Goal: Task Accomplishment & Management: Manage account settings

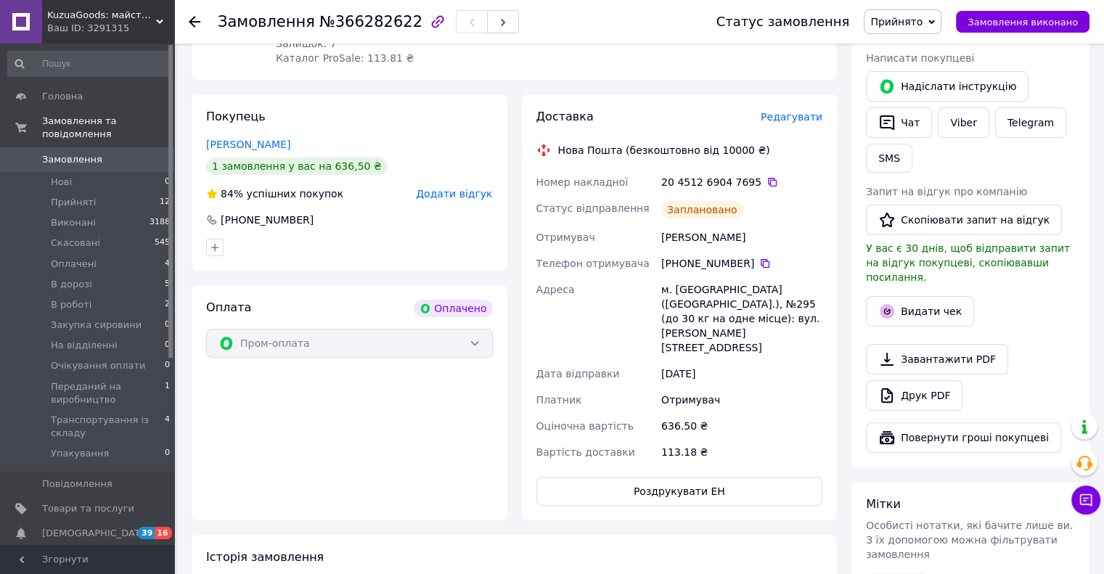
scroll to position [299, 0]
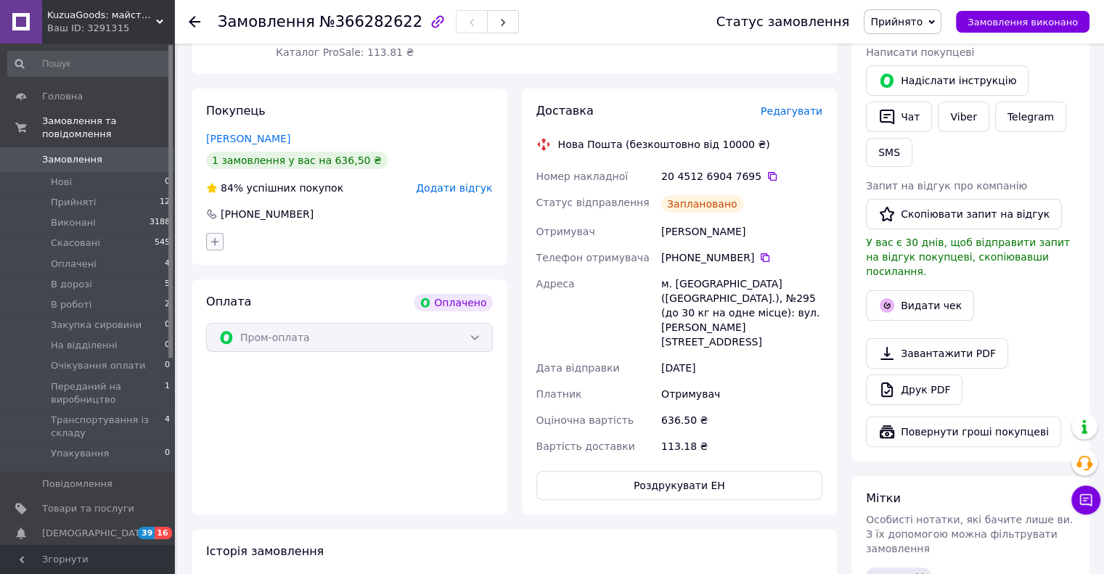
click at [217, 243] on icon "button" at bounding box center [215, 241] width 8 height 8
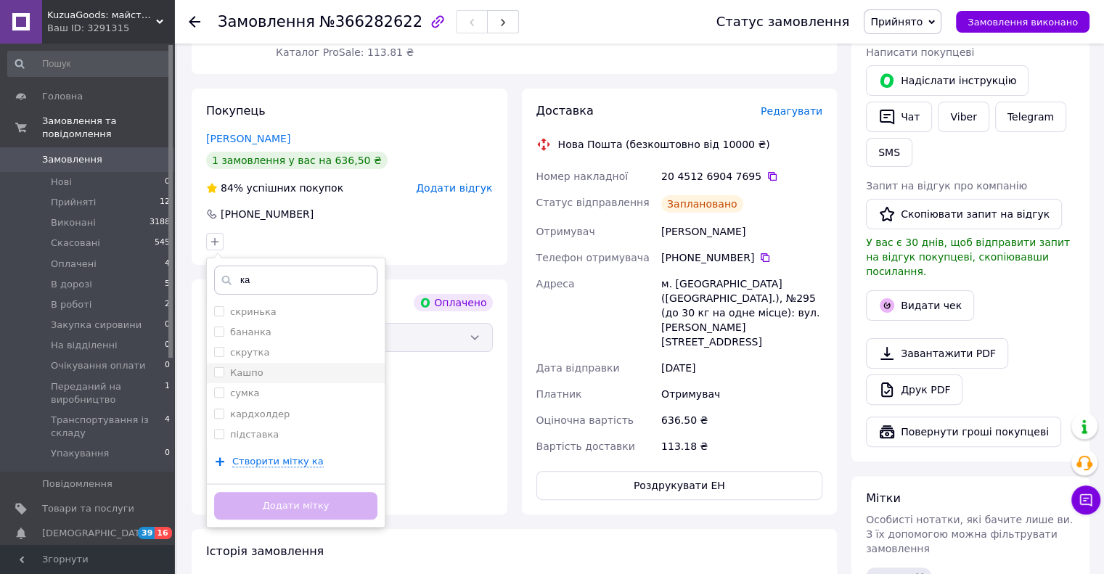
type input "ка"
click at [272, 376] on div "Кашпо" at bounding box center [295, 373] width 163 height 13
checkbox input "true"
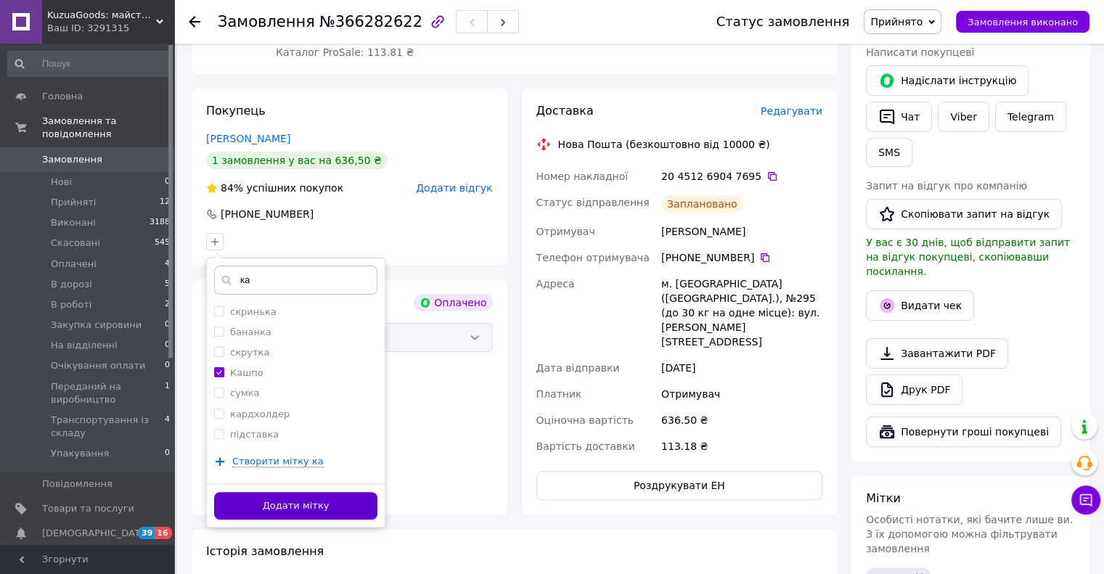
click at [311, 511] on button "Додати мітку" at bounding box center [295, 506] width 163 height 28
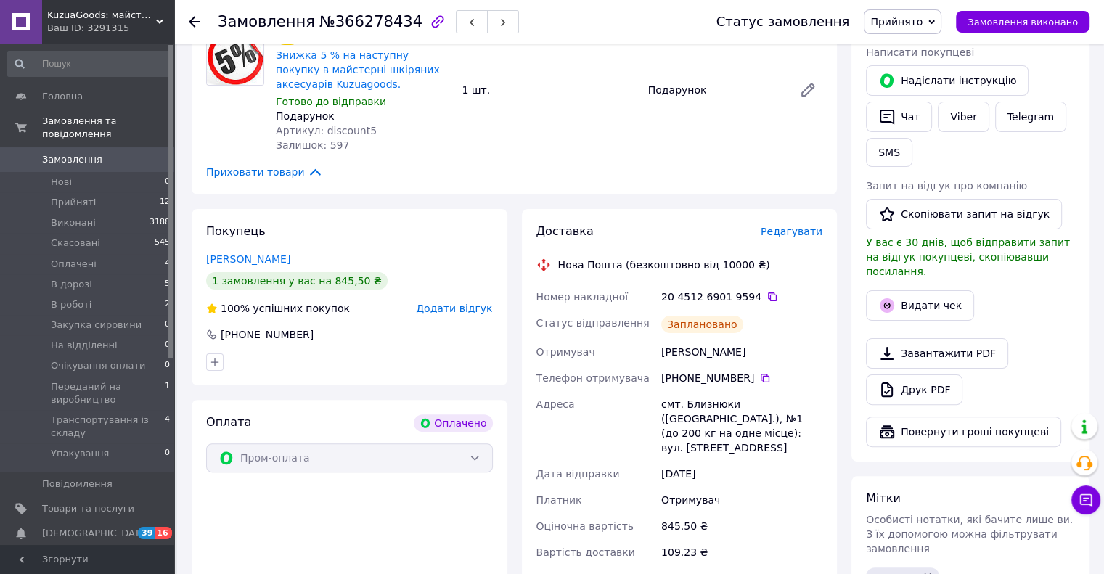
scroll to position [298, 0]
click at [211, 363] on icon "button" at bounding box center [215, 364] width 12 height 12
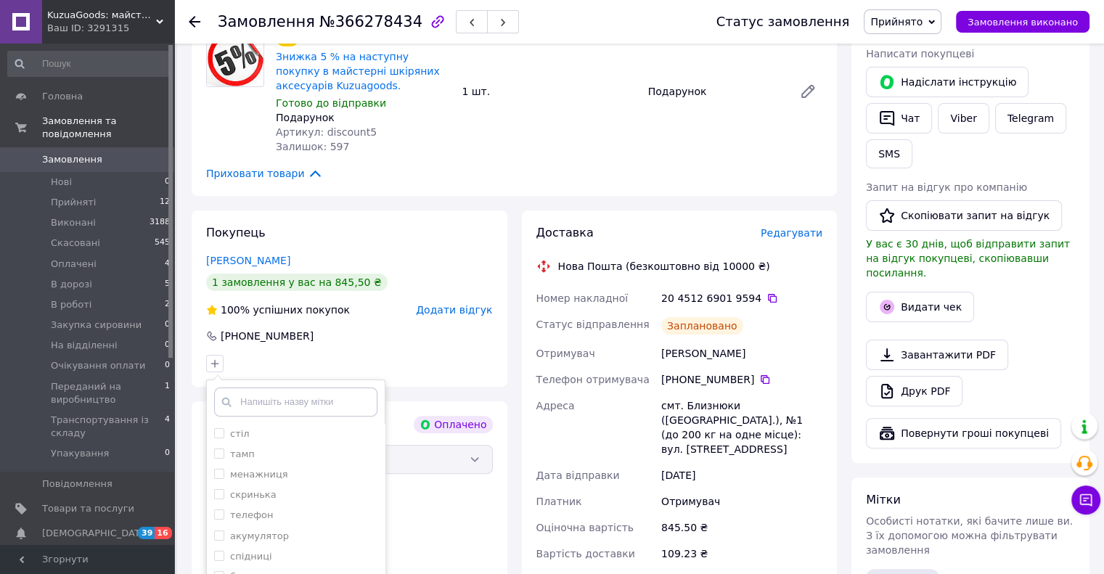
click at [261, 409] on input "text" at bounding box center [295, 402] width 163 height 29
click at [279, 412] on input "text" at bounding box center [295, 402] width 163 height 29
click at [293, 401] on input "text" at bounding box center [295, 402] width 163 height 29
click at [295, 407] on input "text" at bounding box center [295, 402] width 163 height 29
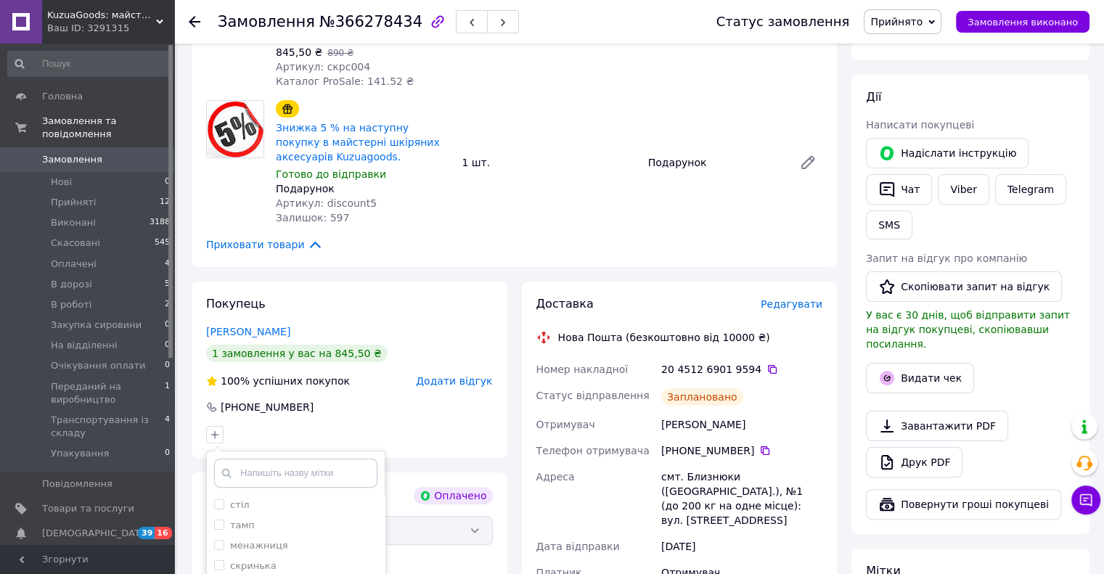
scroll to position [228, 0]
click at [283, 468] on input "text" at bounding box center [295, 471] width 163 height 29
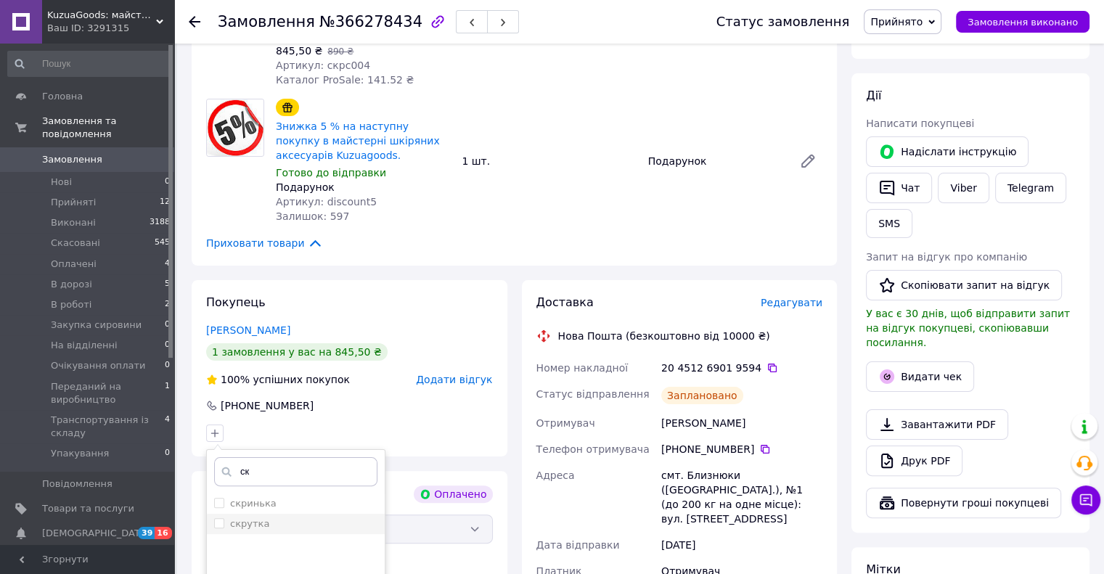
type input "ск"
click at [282, 522] on div "скрутка" at bounding box center [295, 524] width 163 height 13
checkbox input "true"
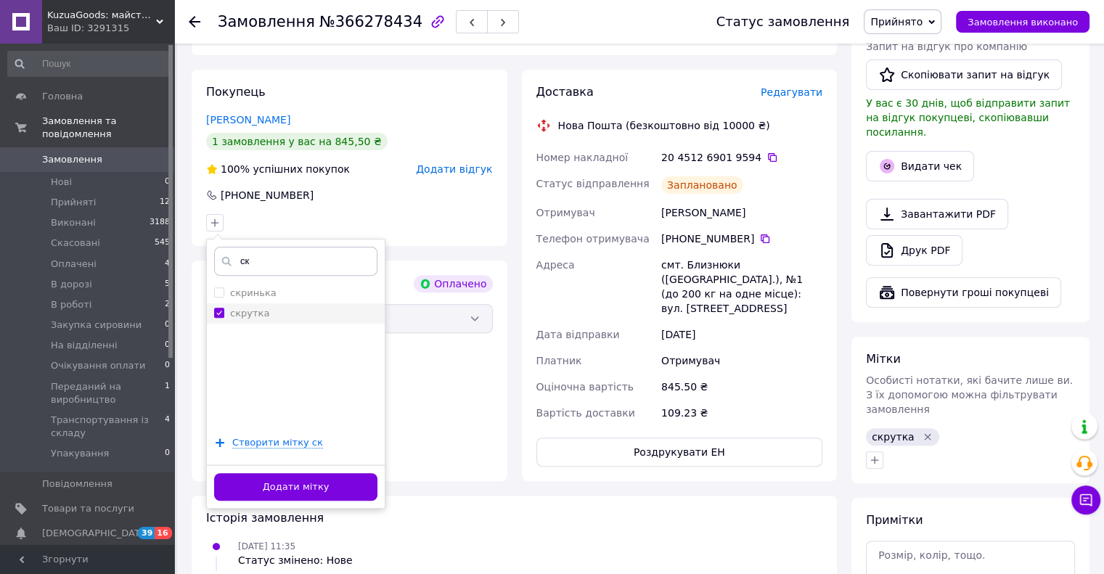
scroll to position [450, 0]
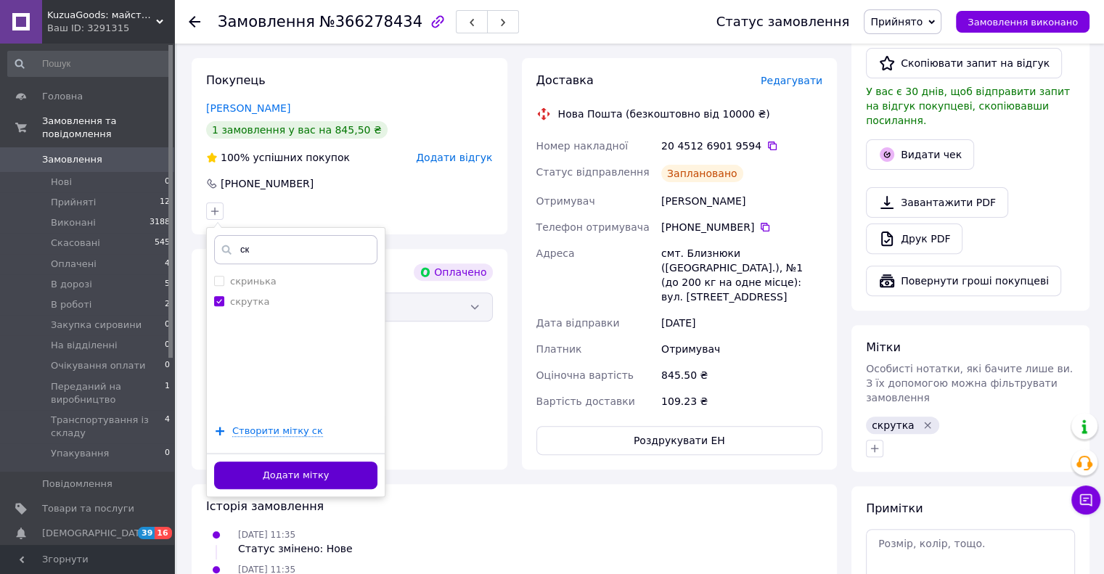
click at [303, 478] on button "Додати мітку" at bounding box center [295, 476] width 163 height 28
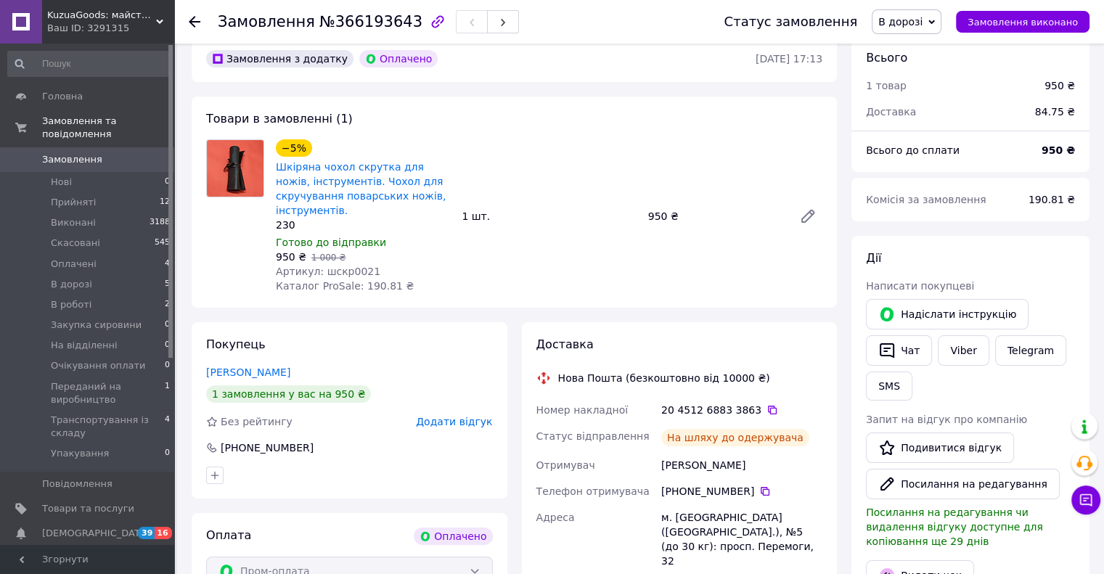
scroll to position [67, 0]
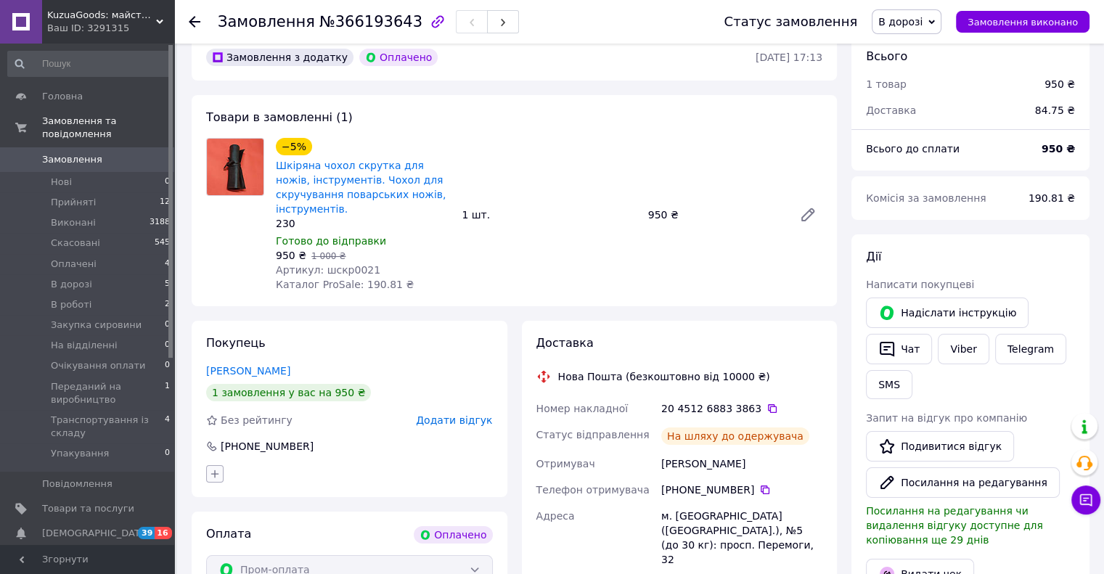
click at [220, 468] on icon "button" at bounding box center [215, 474] width 12 height 12
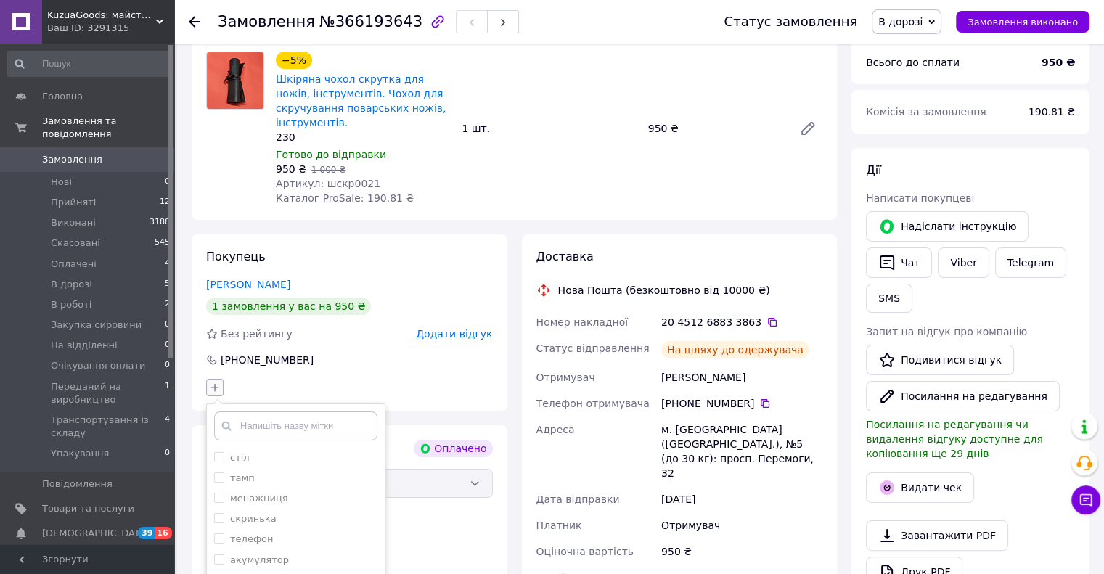
scroll to position [150, 0]
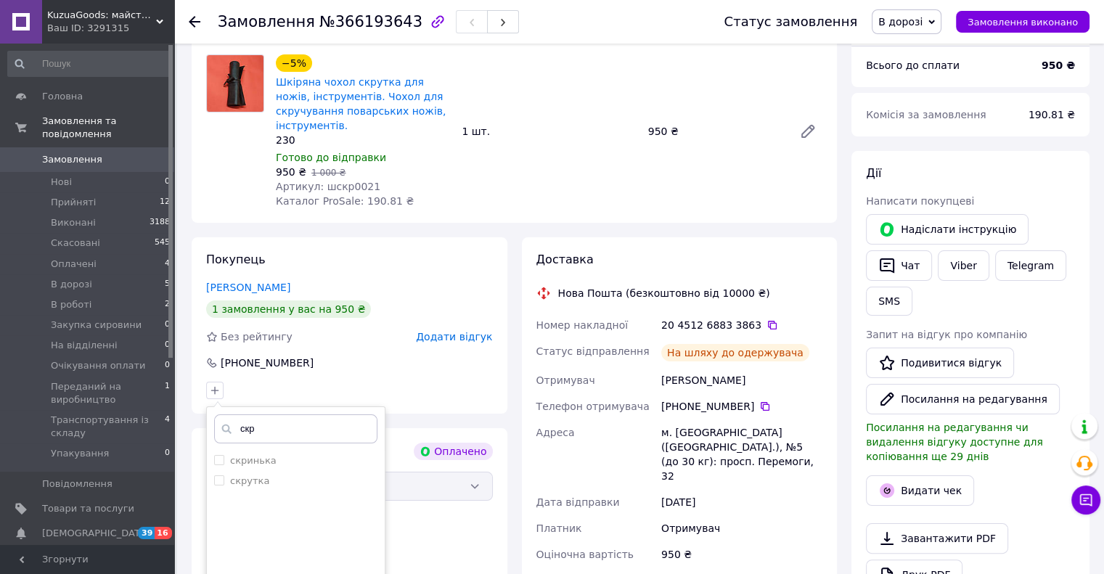
click at [242, 415] on input "скр" at bounding box center [295, 429] width 163 height 29
type input "скр"
click at [253, 476] on label "скрутка" at bounding box center [249, 481] width 39 height 11
checkbox input "true"
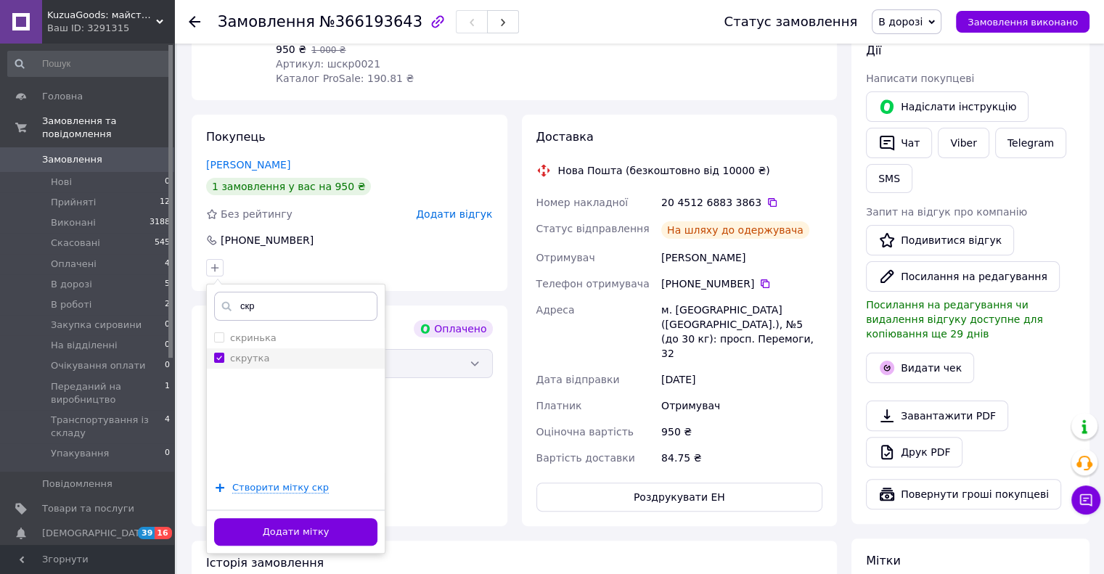
scroll to position [274, 0]
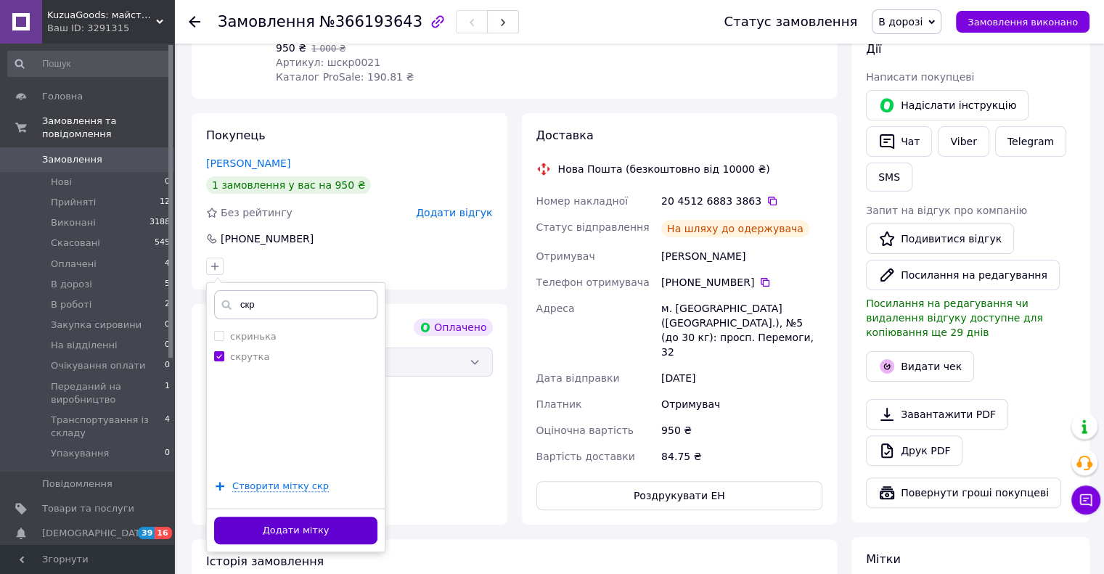
click at [279, 523] on button "Додати мітку" at bounding box center [295, 531] width 163 height 28
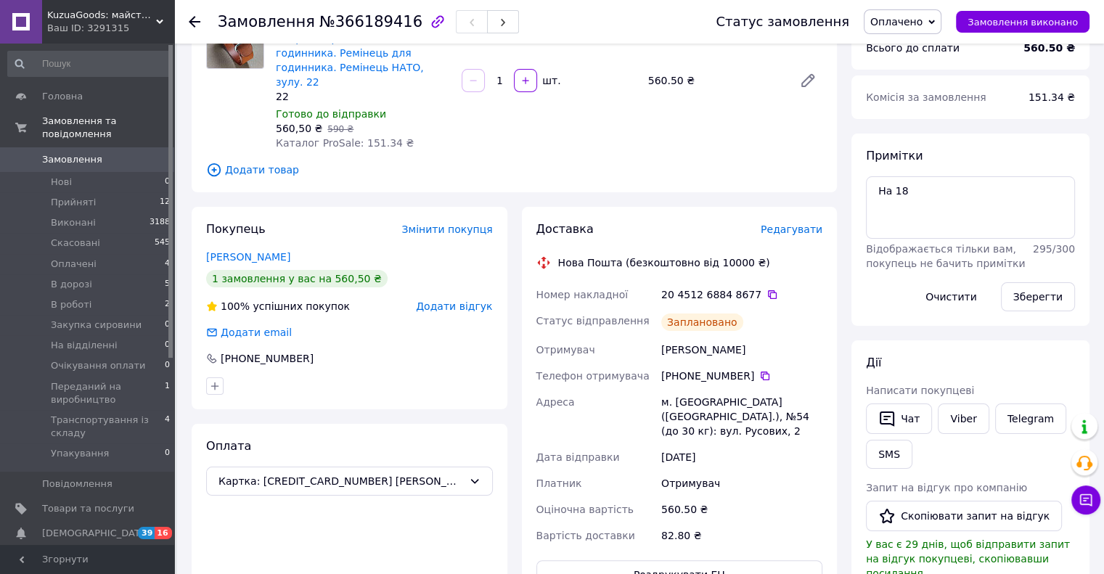
scroll to position [154, 0]
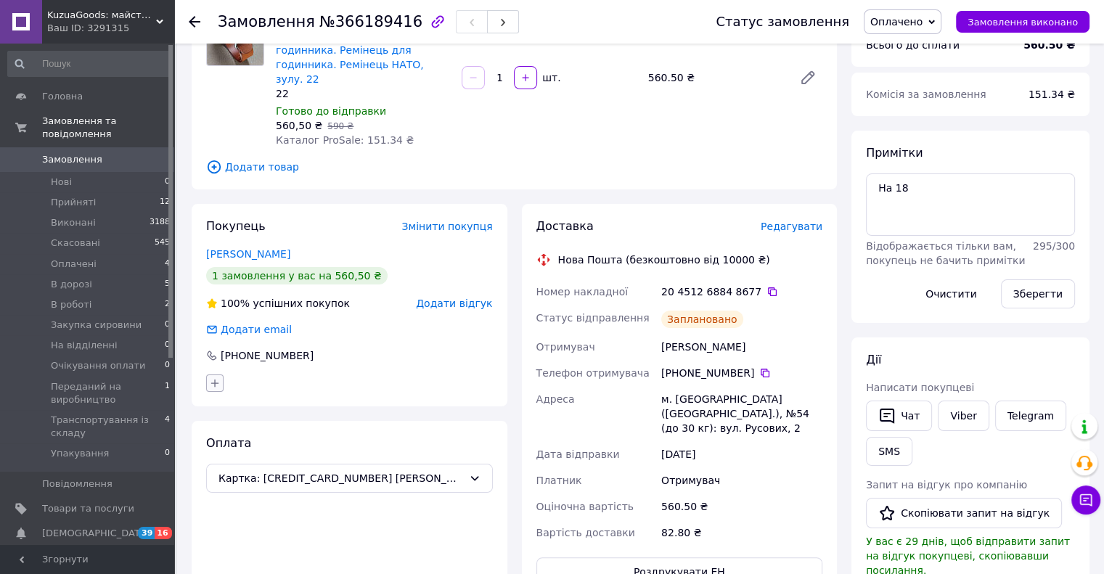
click at [215, 380] on icon "button" at bounding box center [215, 384] width 8 height 8
type input "рем"
click at [250, 468] on label "ремінець" at bounding box center [253, 473] width 46 height 11
checkbox input "true"
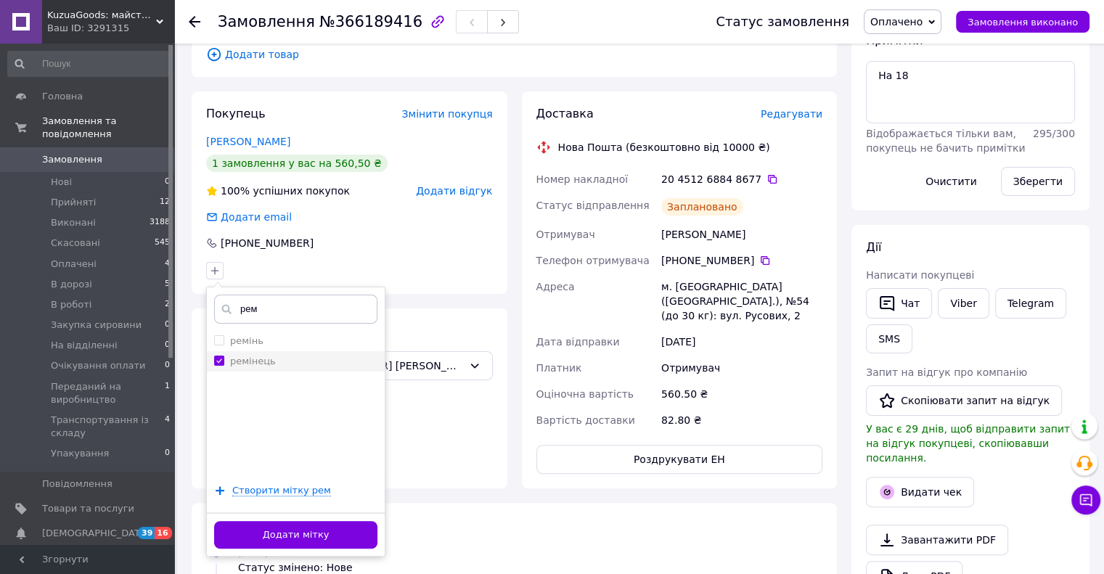
scroll to position [267, 0]
click at [282, 521] on button "Додати мітку" at bounding box center [295, 535] width 163 height 28
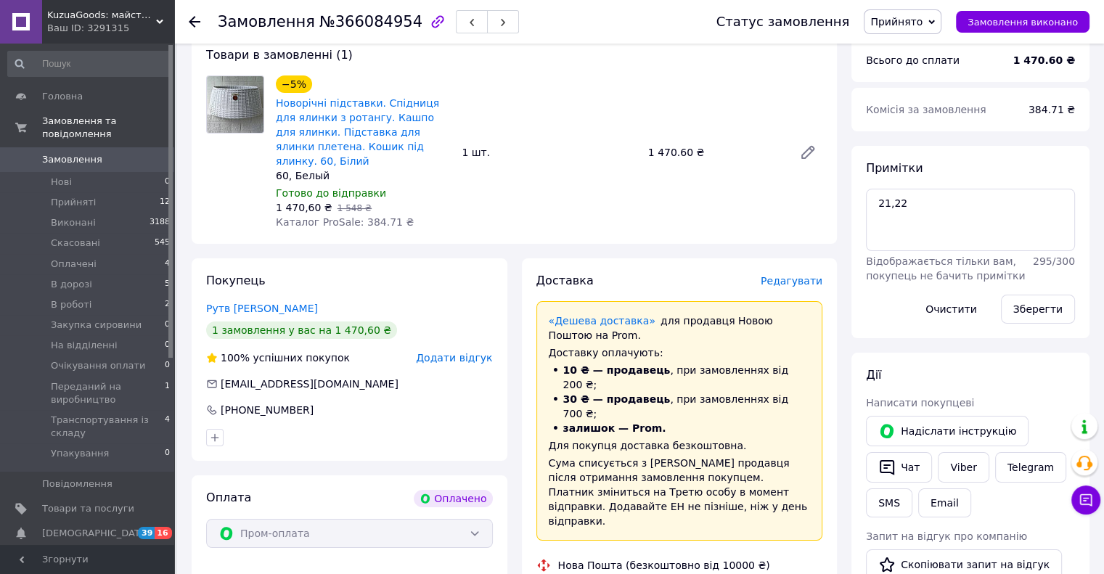
scroll to position [131, 0]
click at [214, 430] on icon "button" at bounding box center [215, 436] width 12 height 12
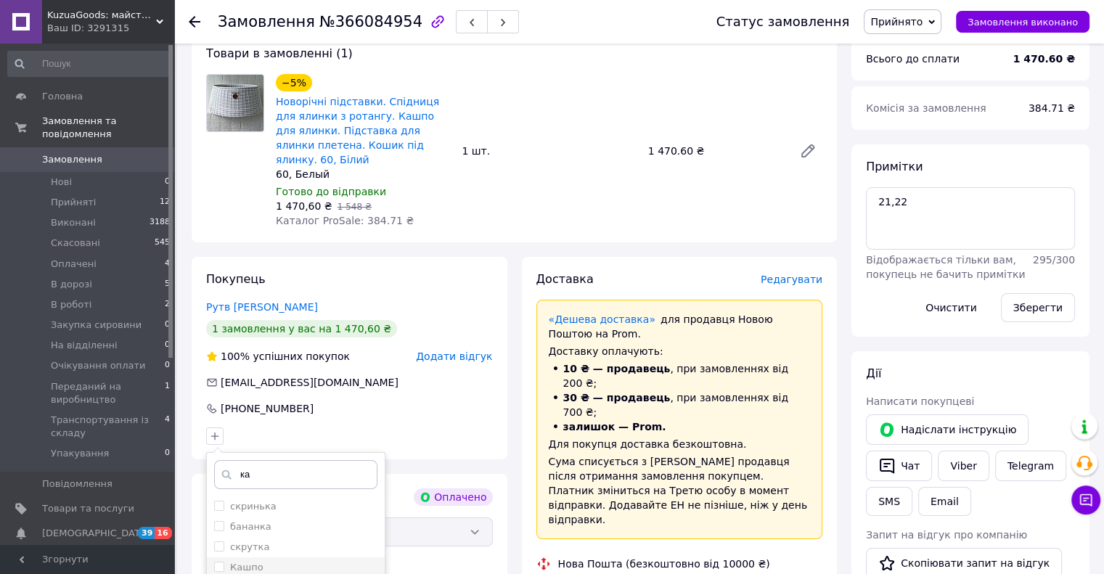
type input "ка"
click at [259, 561] on div "Кашпо" at bounding box center [295, 567] width 163 height 13
checkbox input "true"
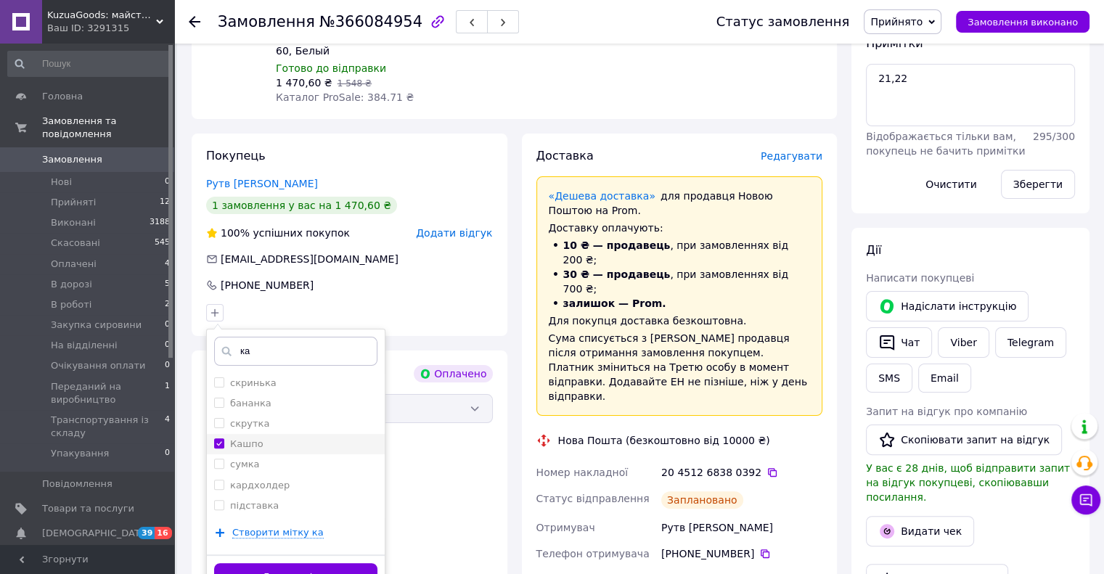
scroll to position [255, 0]
click at [277, 563] on button "Додати мітку" at bounding box center [295, 577] width 163 height 28
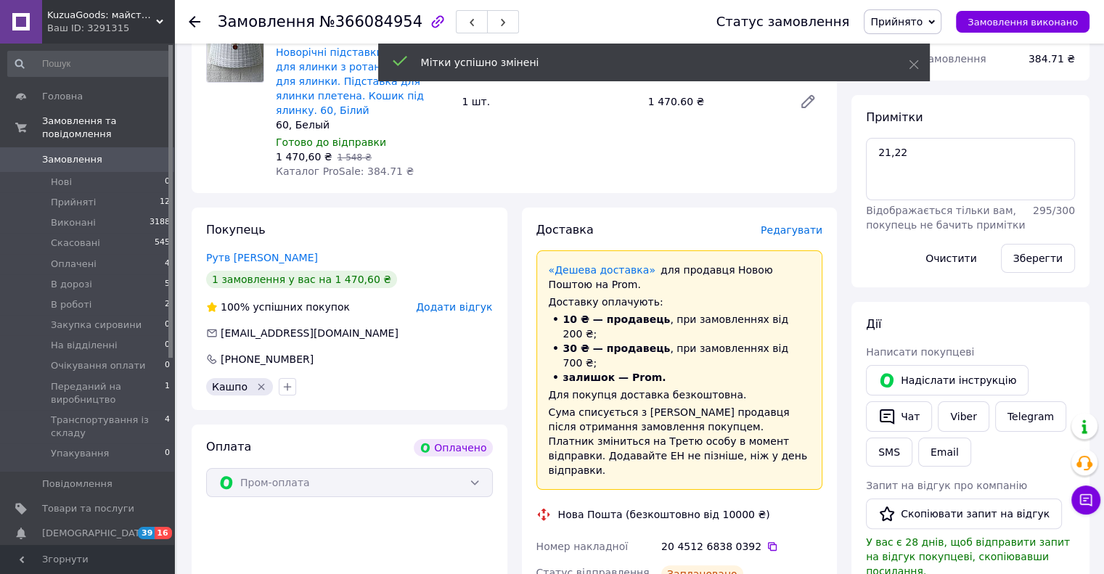
scroll to position [180, 0]
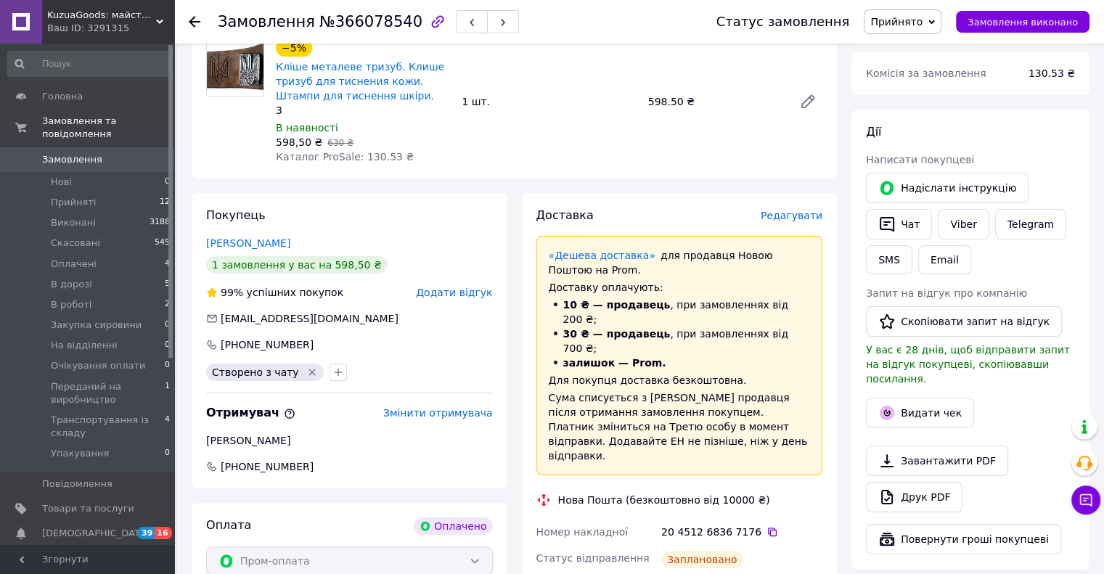
scroll to position [167, 0]
click at [306, 370] on icon "Видалити мітку" at bounding box center [312, 371] width 12 height 12
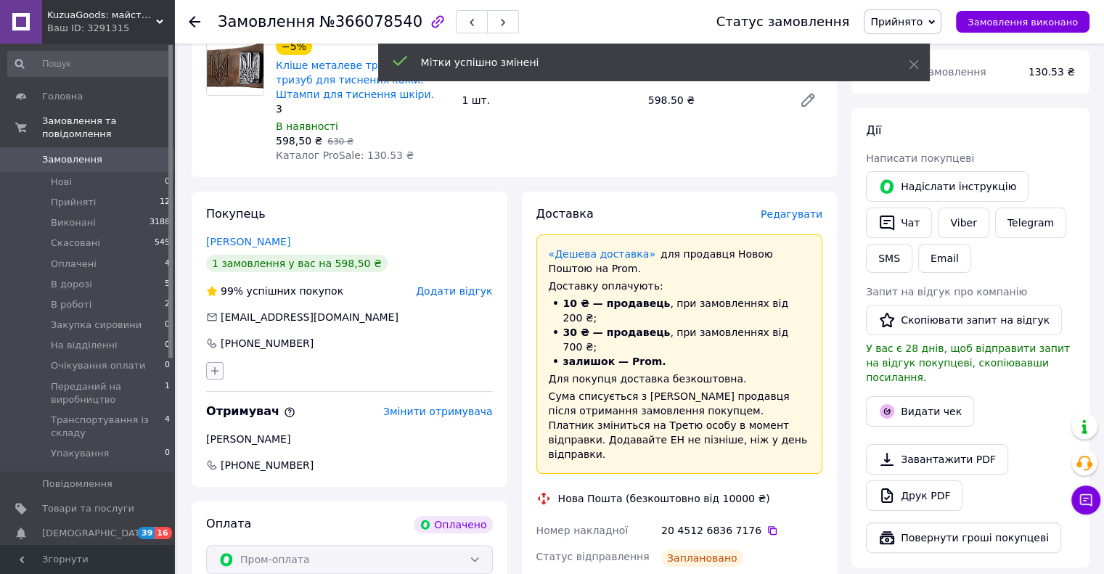
click at [215, 372] on icon "button" at bounding box center [215, 371] width 8 height 8
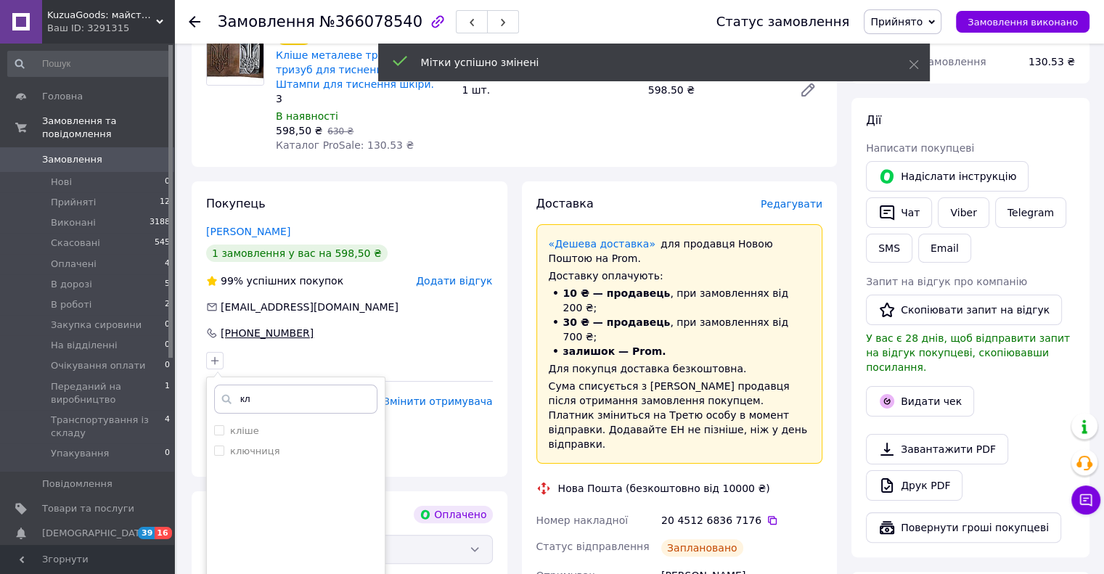
scroll to position [179, 0]
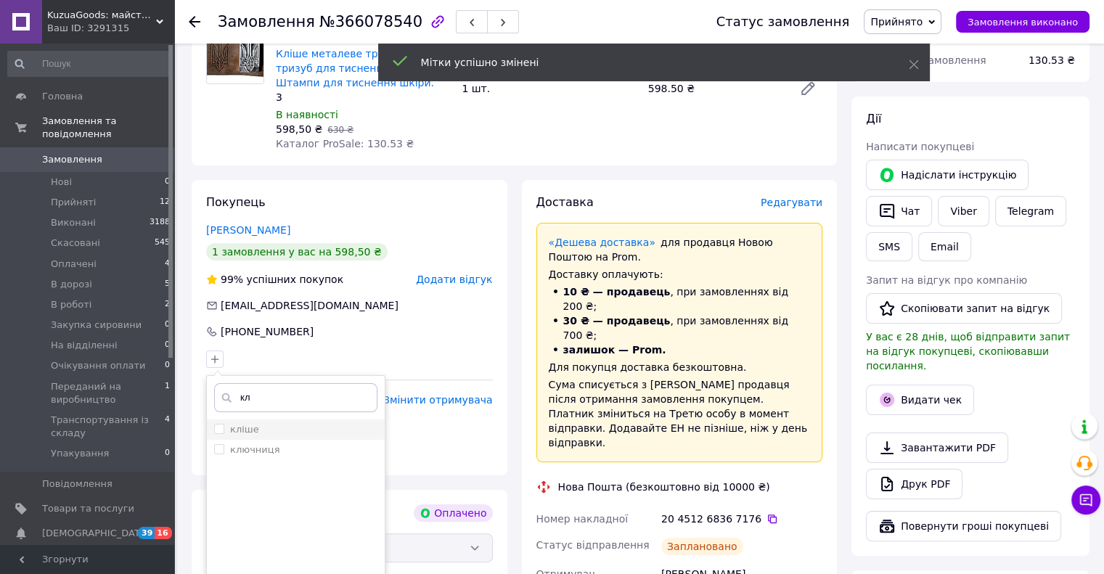
type input "кл"
click at [254, 430] on label "кліше" at bounding box center [244, 429] width 29 height 11
checkbox input "true"
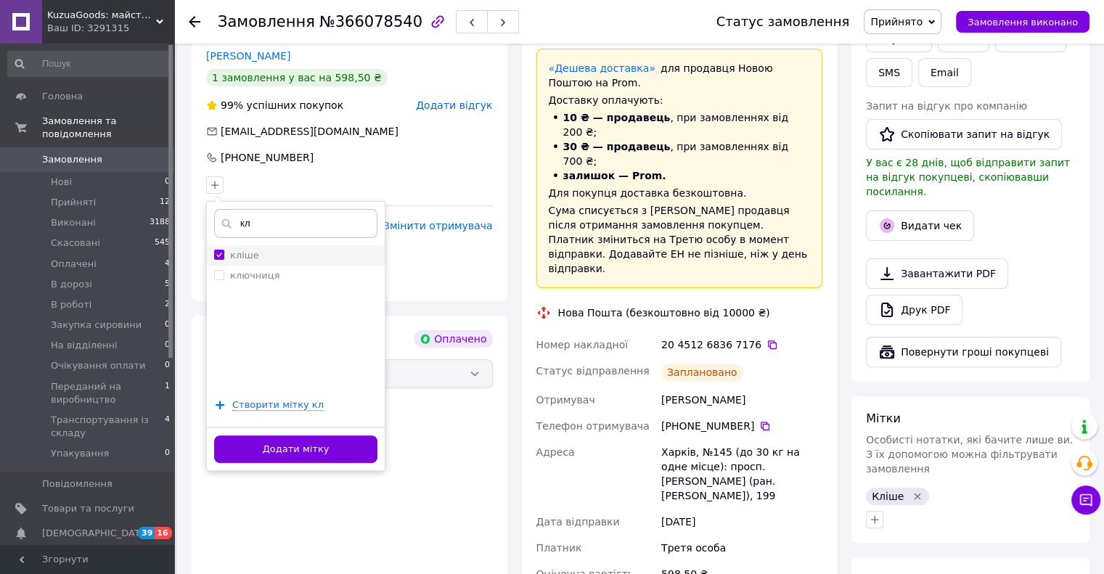
scroll to position [354, 0]
click at [271, 447] on button "Додати мітку" at bounding box center [295, 449] width 163 height 28
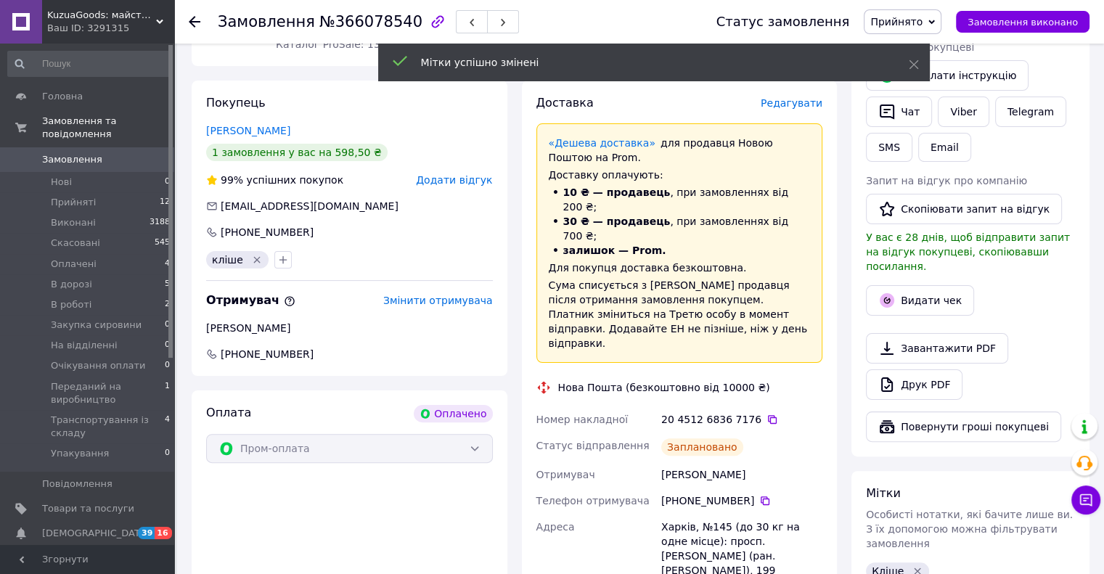
scroll to position [277, 0]
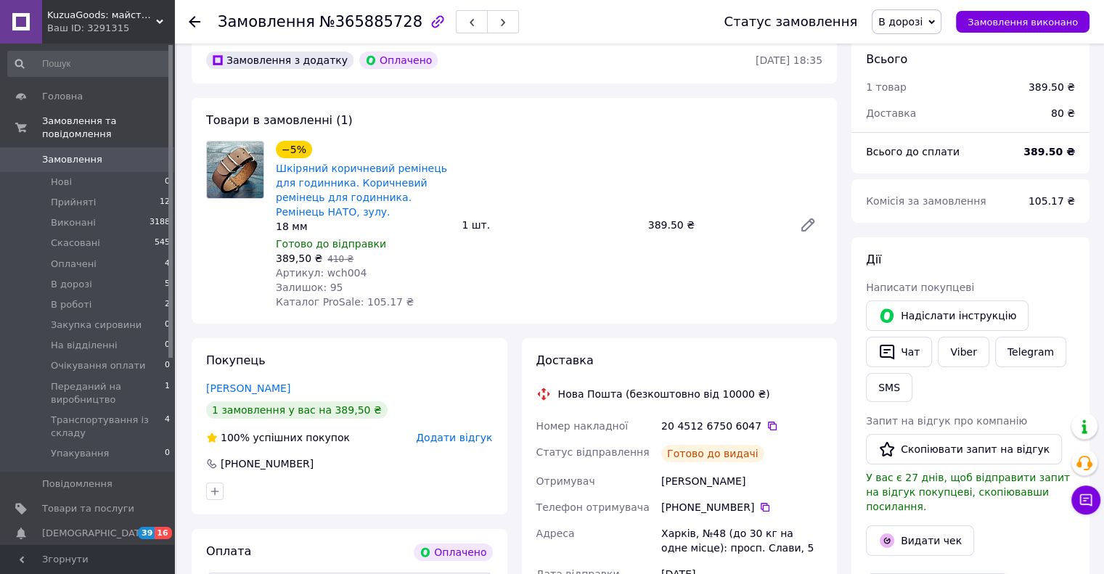
scroll to position [60, 0]
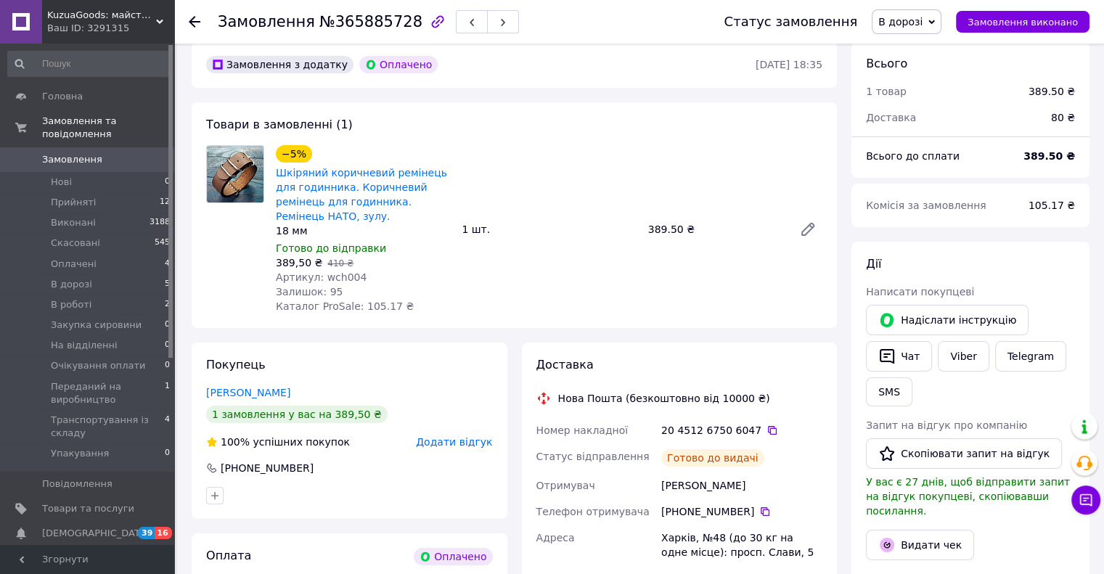
click at [923, 25] on span "В дорозі" at bounding box center [900, 22] width 44 height 12
click at [931, 78] on li "На відділенні" at bounding box center [949, 79] width 152 height 22
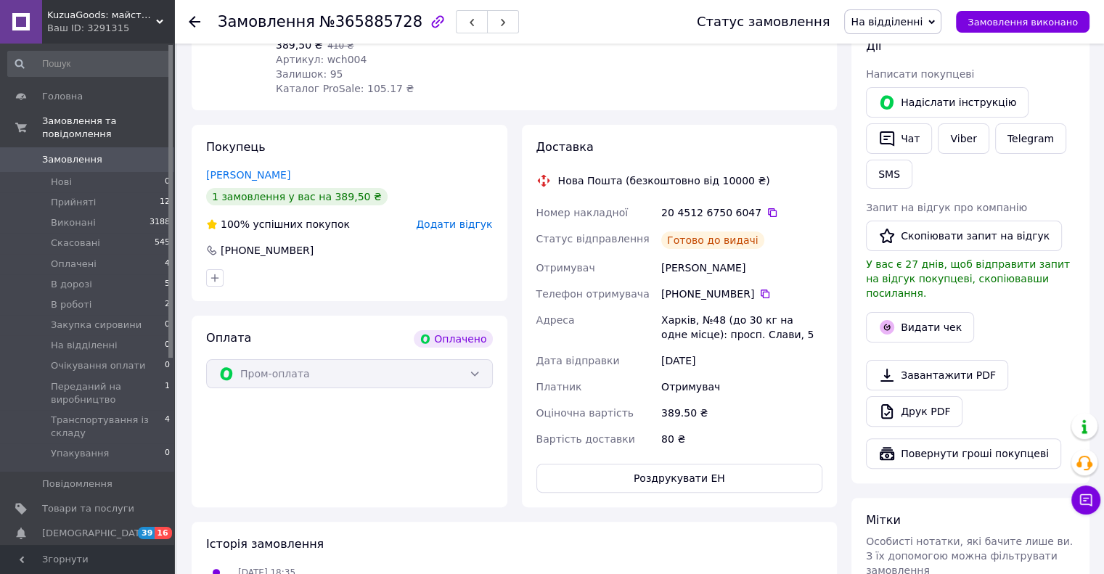
scroll to position [278, 0]
click at [212, 272] on icon "button" at bounding box center [215, 278] width 12 height 12
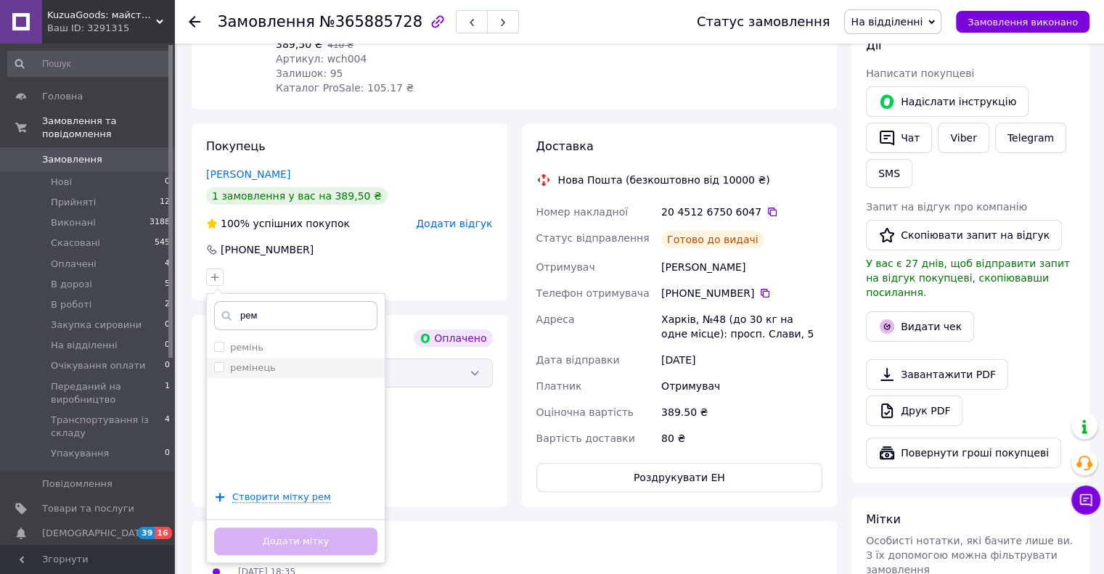
type input "рем"
click at [264, 362] on label "ремінець" at bounding box center [253, 367] width 46 height 11
checkbox input "true"
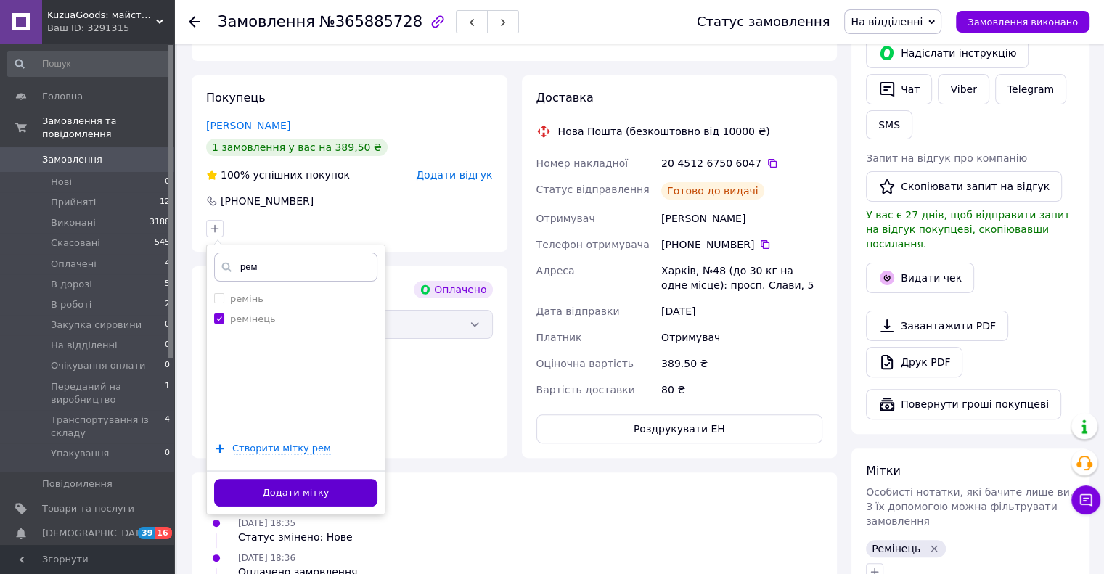
click at [298, 479] on button "Додати мітку" at bounding box center [295, 493] width 163 height 28
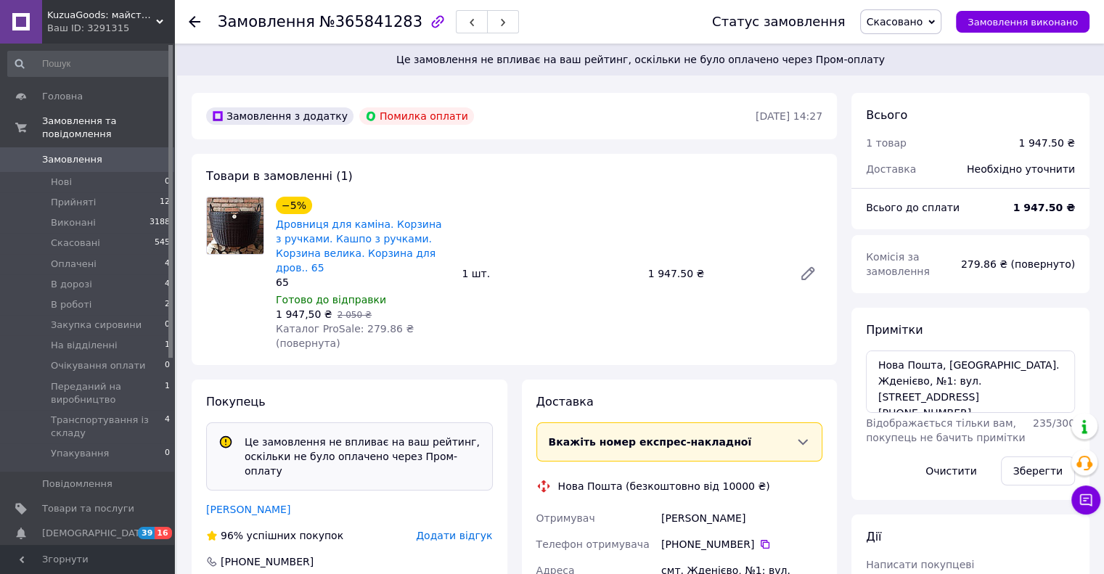
scroll to position [81, 0]
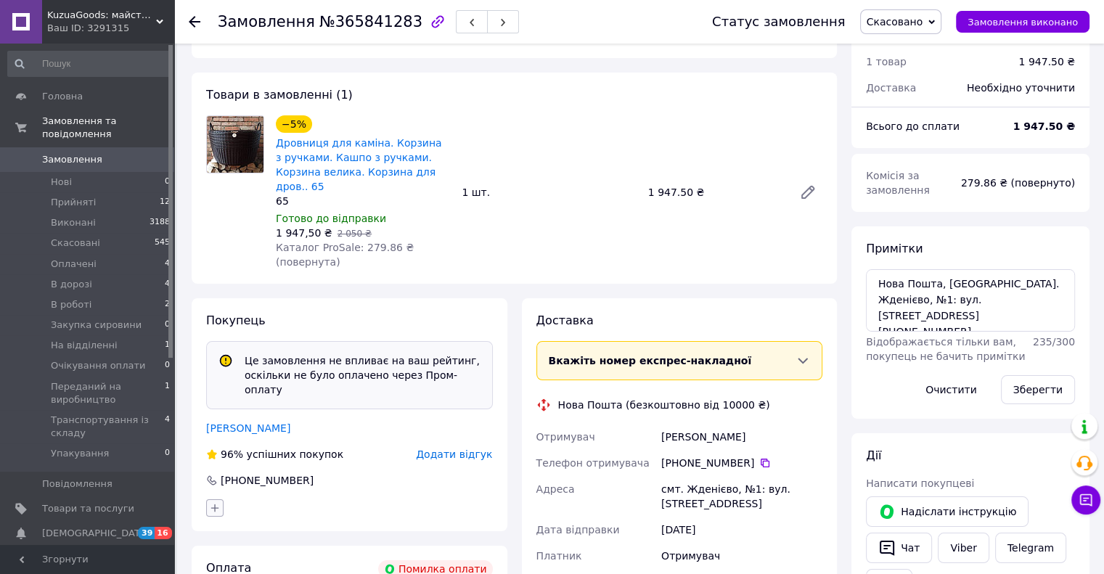
click at [214, 502] on icon "button" at bounding box center [215, 508] width 12 height 12
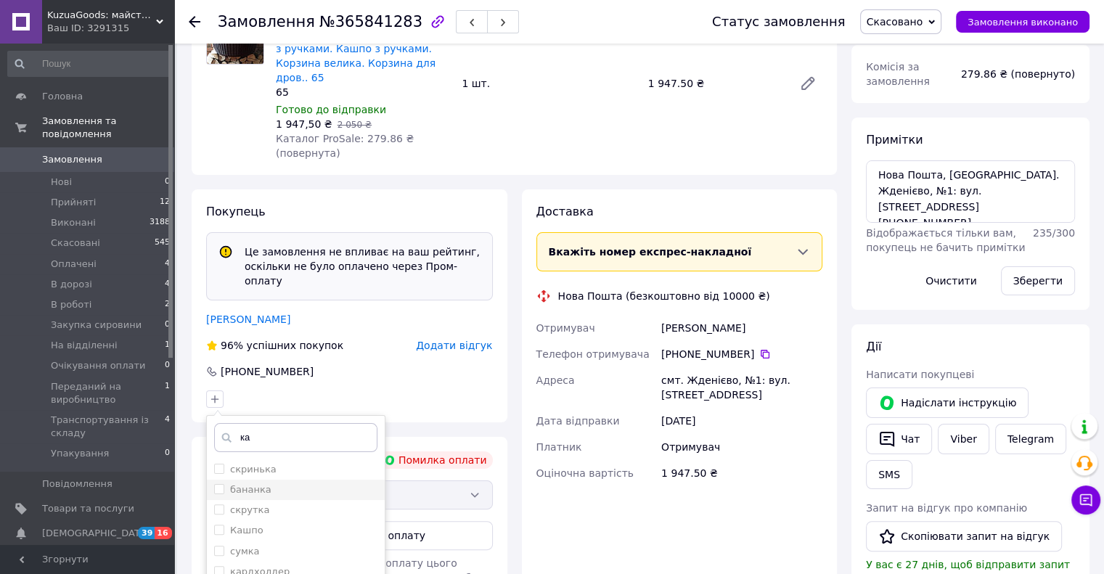
scroll to position [195, 0]
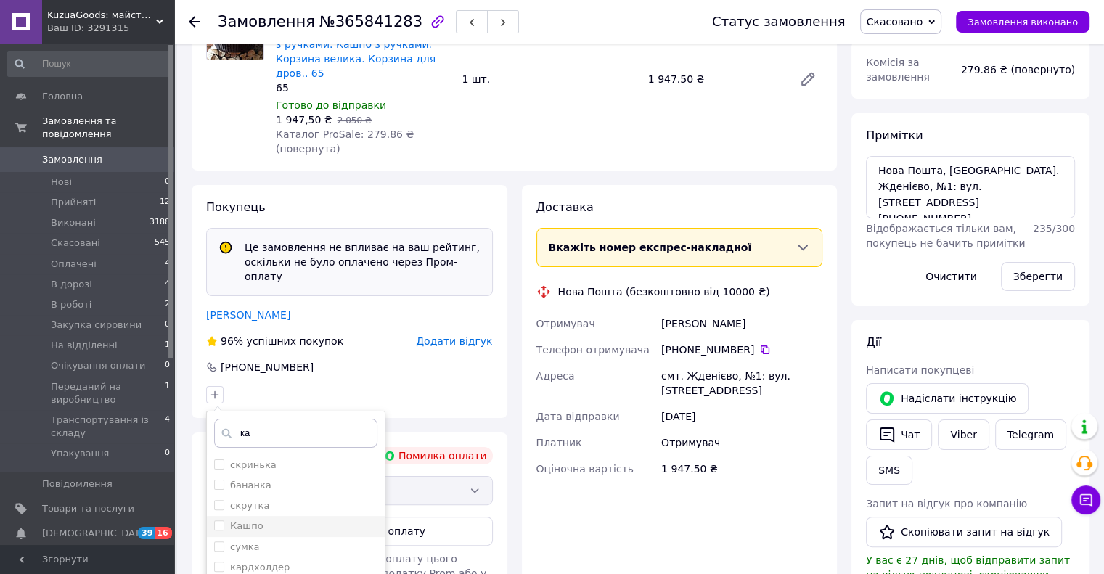
type input "ка"
click at [248, 521] on label "Кашпо" at bounding box center [246, 526] width 33 height 11
checkbox input "true"
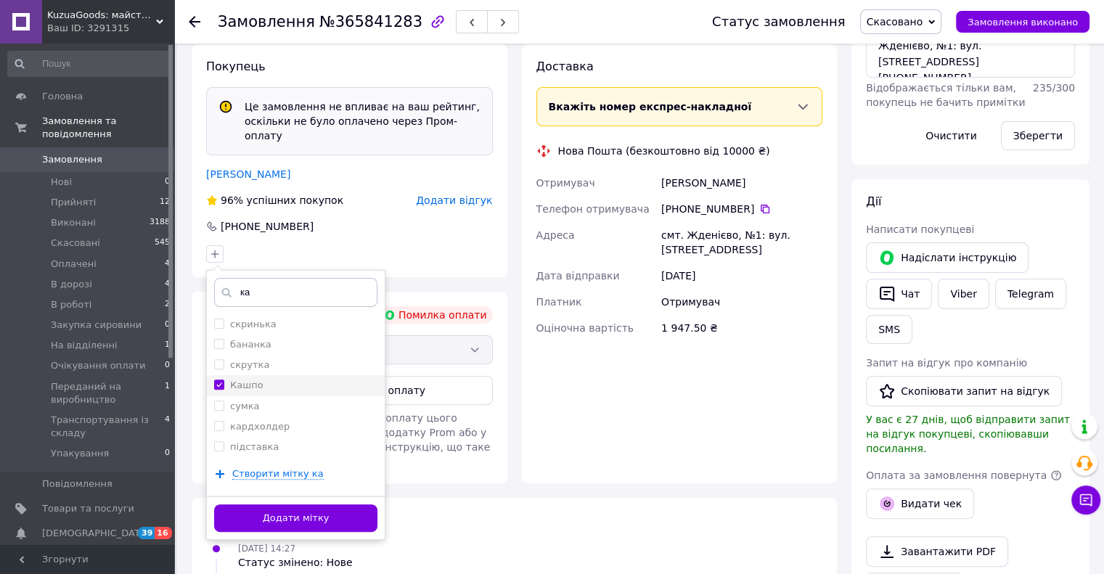
scroll to position [337, 0]
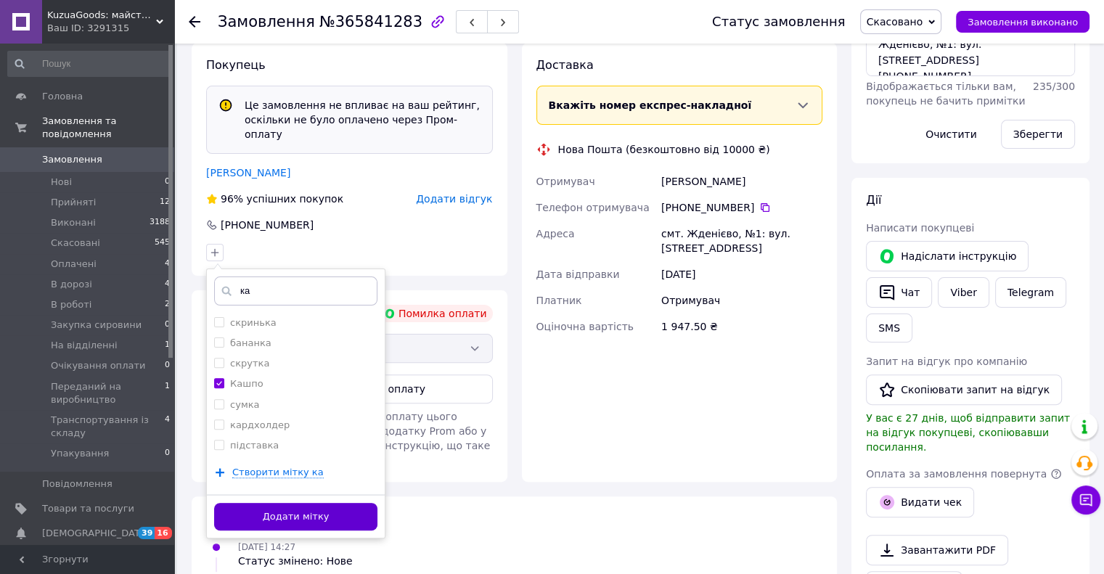
click at [259, 503] on button "Додати мітку" at bounding box center [295, 517] width 163 height 28
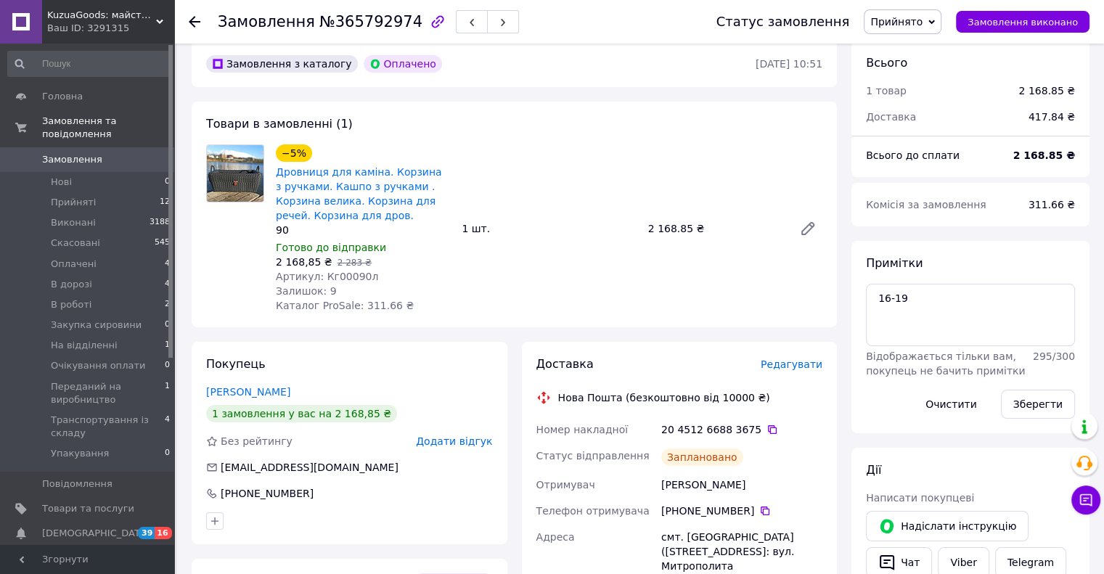
scroll to position [61, 0]
click at [211, 524] on icon "button" at bounding box center [215, 521] width 12 height 12
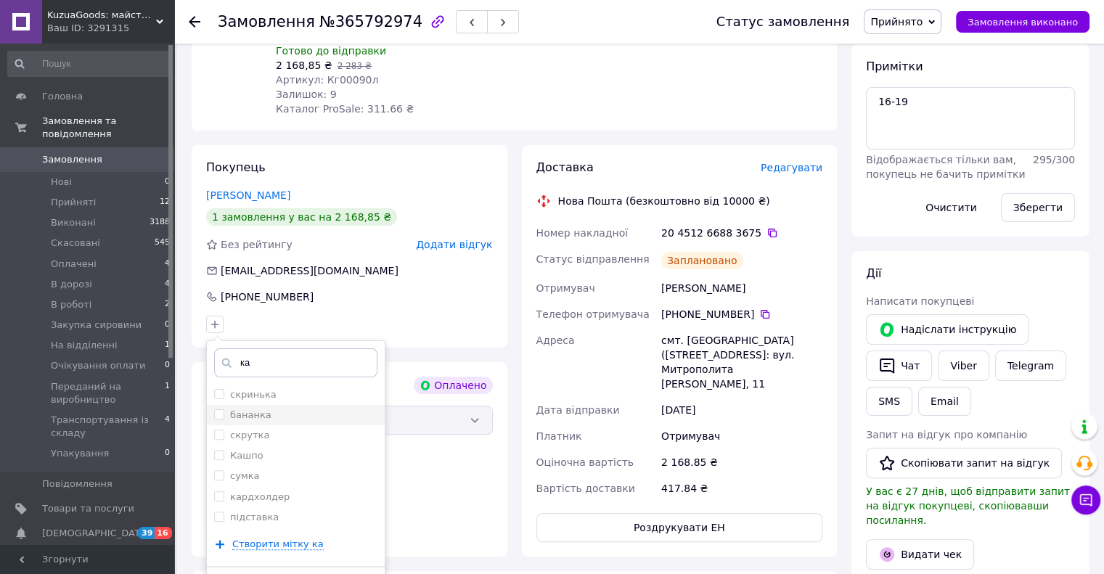
scroll to position [258, 0]
type input "ка"
click at [248, 451] on label "Кашпо" at bounding box center [246, 454] width 33 height 11
checkbox input "true"
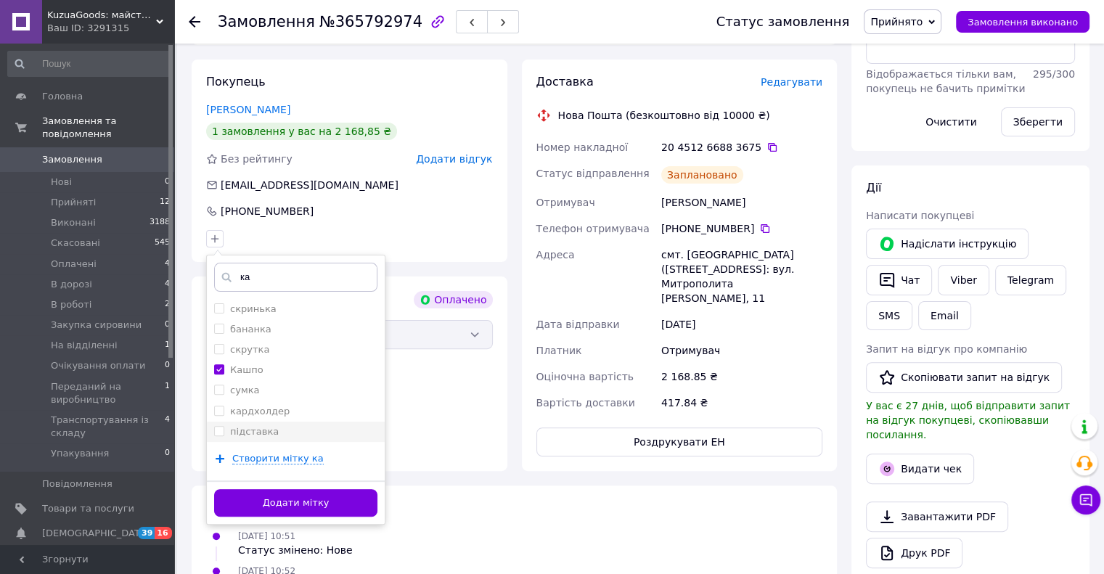
scroll to position [347, 0]
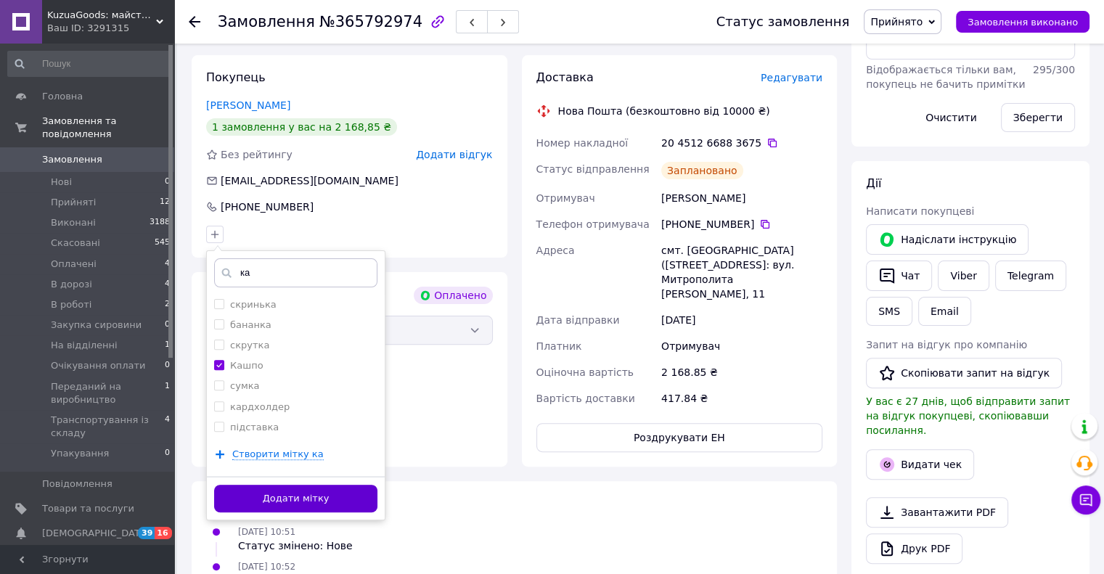
click at [269, 496] on button "Додати мітку" at bounding box center [295, 499] width 163 height 28
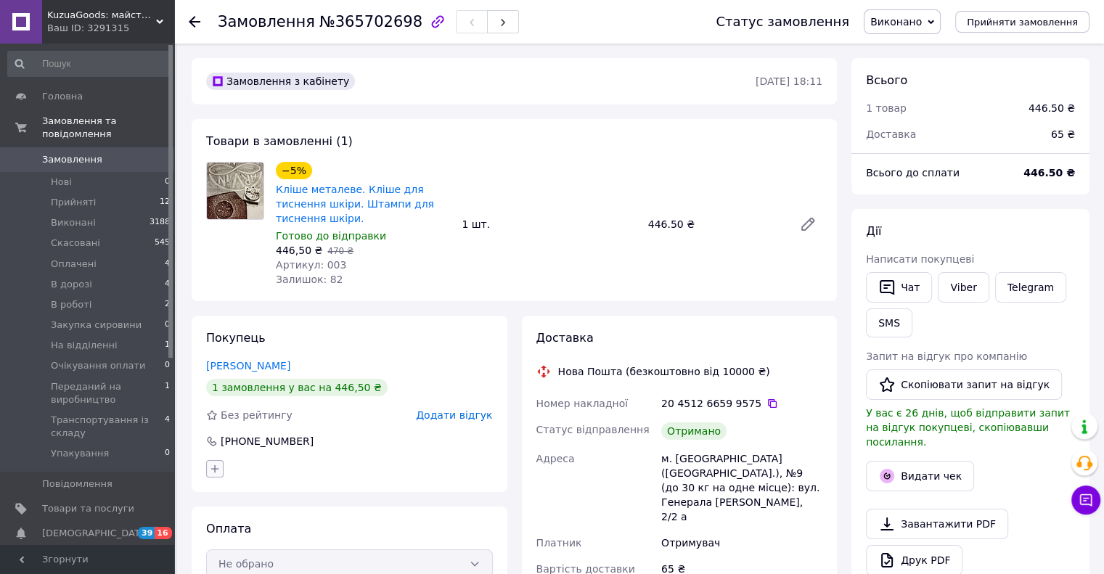
click at [209, 463] on icon "button" at bounding box center [215, 469] width 12 height 12
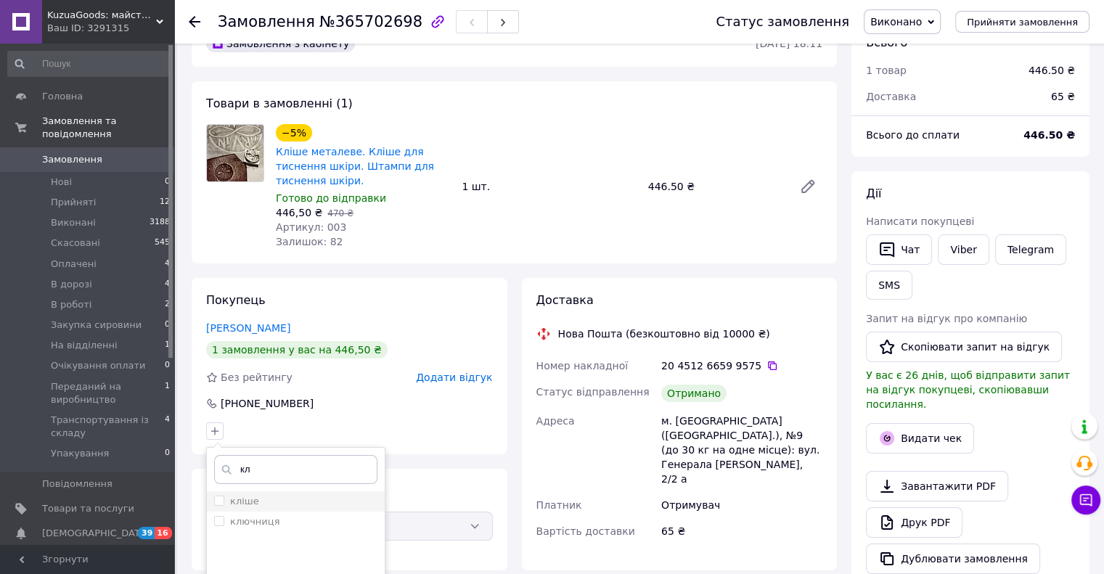
type input "кл"
click at [247, 497] on li "кліше" at bounding box center [296, 501] width 178 height 20
checkbox input "true"
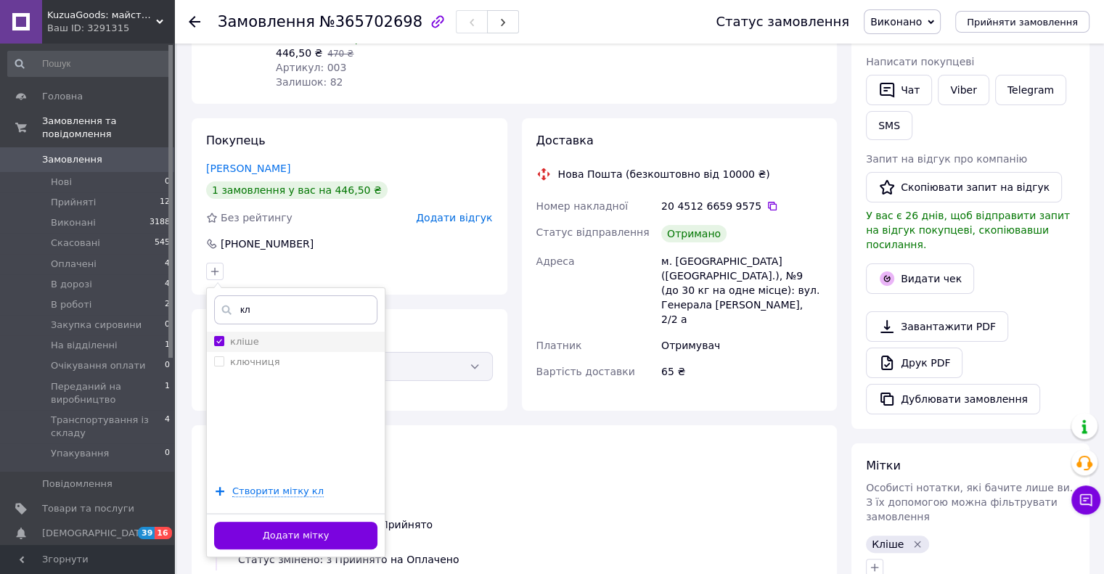
scroll to position [199, 0]
click at [258, 521] on button "Додати мітку" at bounding box center [295, 535] width 163 height 28
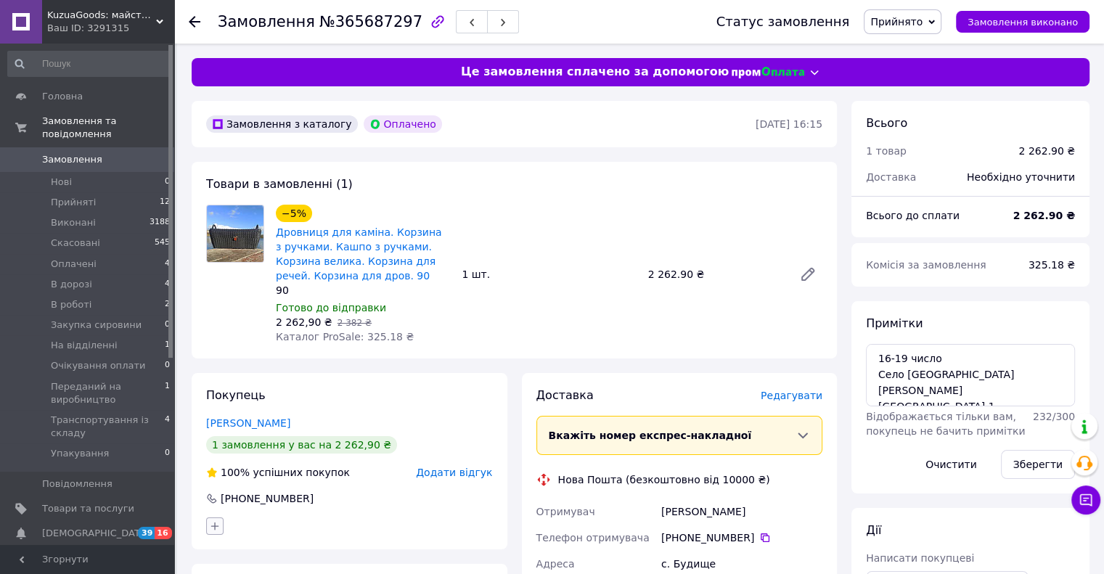
click at [215, 522] on icon "button" at bounding box center [215, 527] width 12 height 12
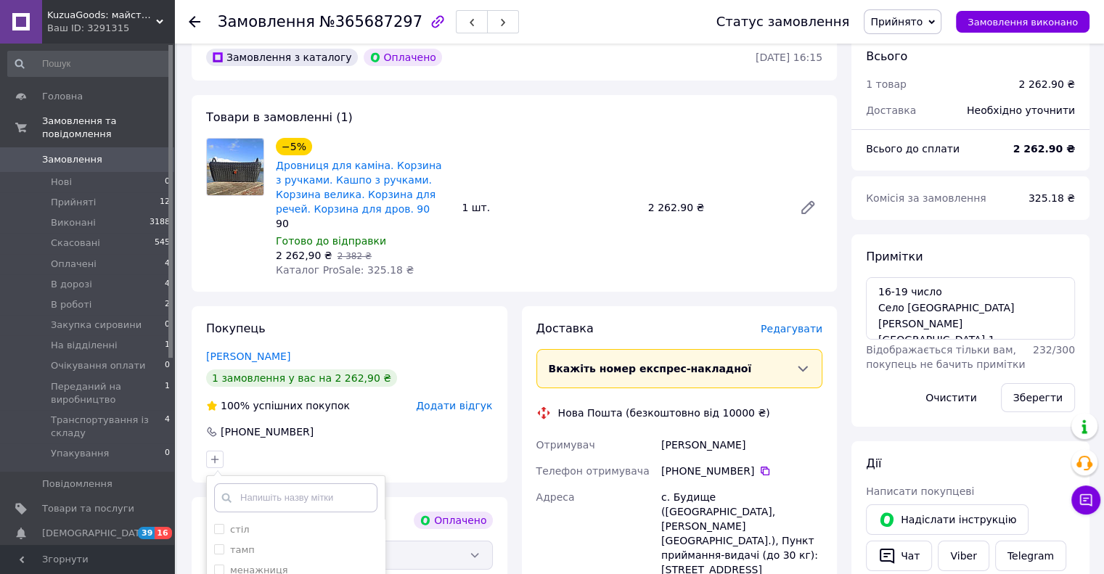
scroll to position [107, 0]
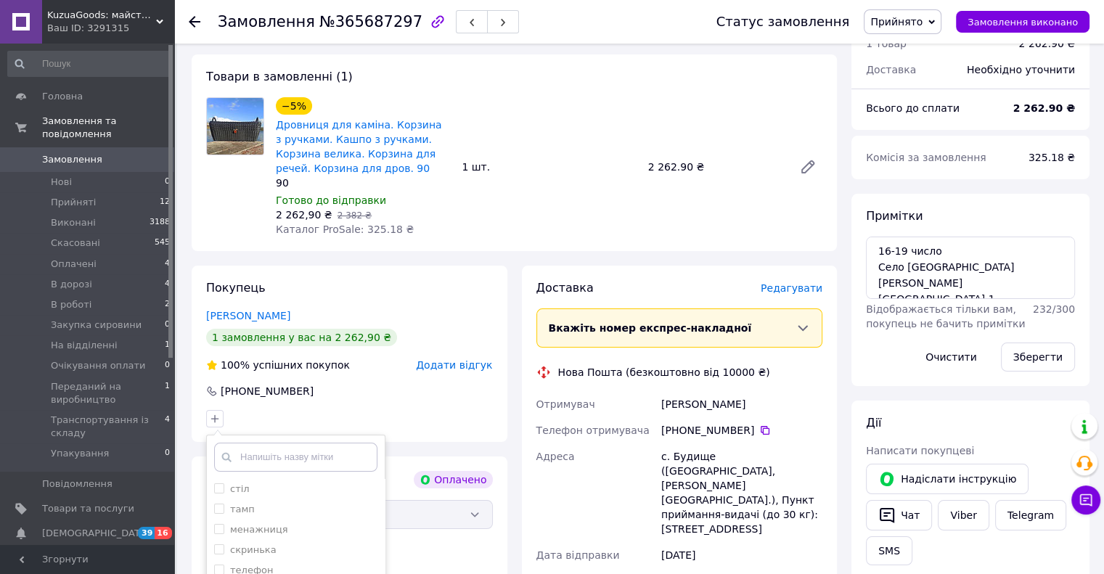
click at [272, 457] on input "text" at bounding box center [295, 457] width 163 height 29
click at [272, 460] on input "text" at bounding box center [295, 457] width 163 height 29
type input "ка"
click at [248, 548] on label "Кашпо" at bounding box center [246, 549] width 33 height 11
checkbox input "true"
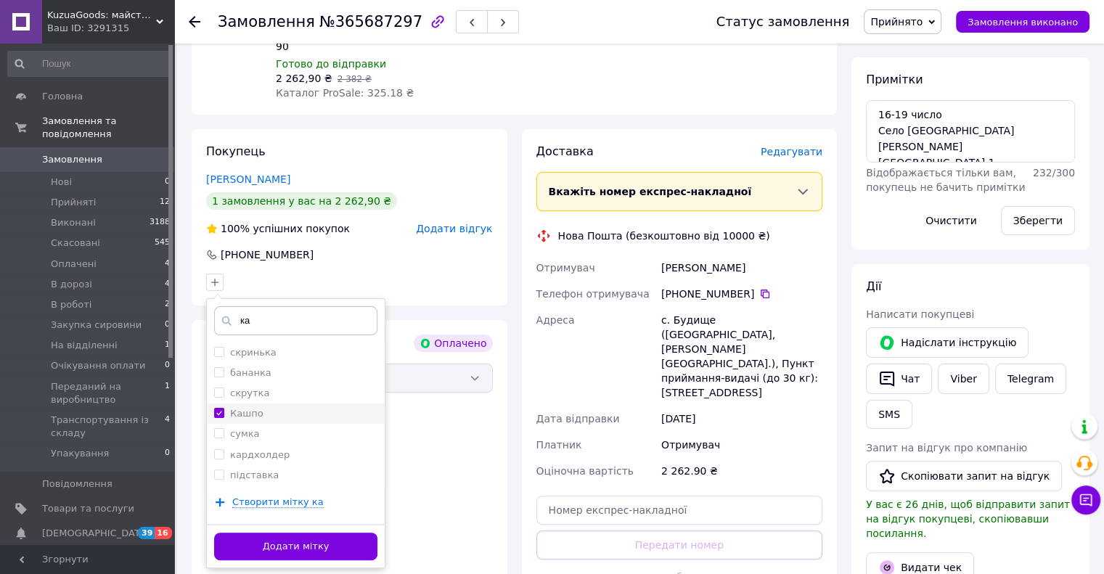
scroll to position [248, 0]
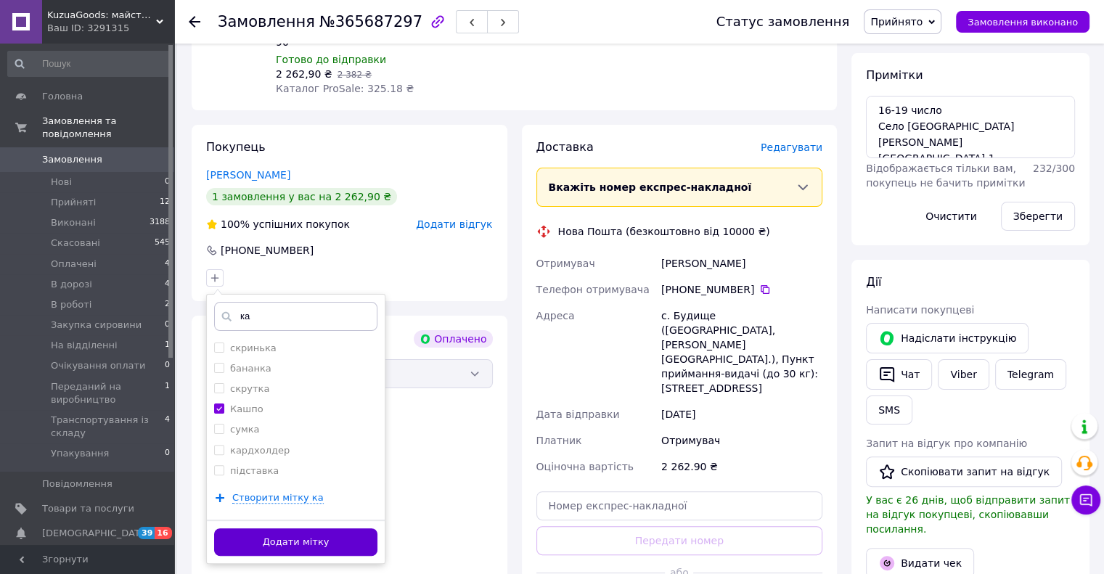
click at [255, 545] on button "Додати мітку" at bounding box center [295, 542] width 163 height 28
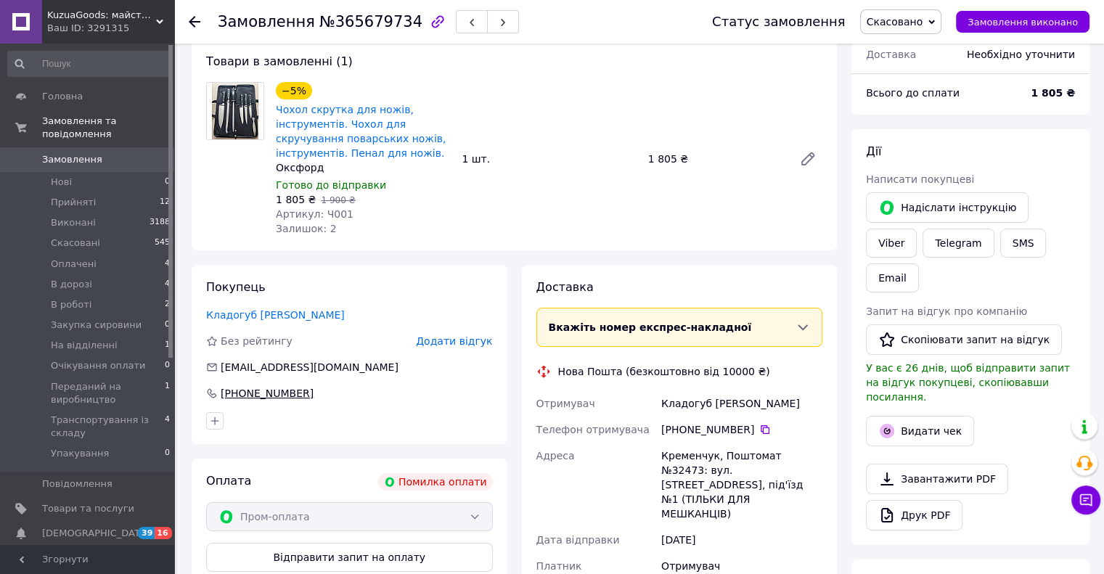
scroll to position [84, 0]
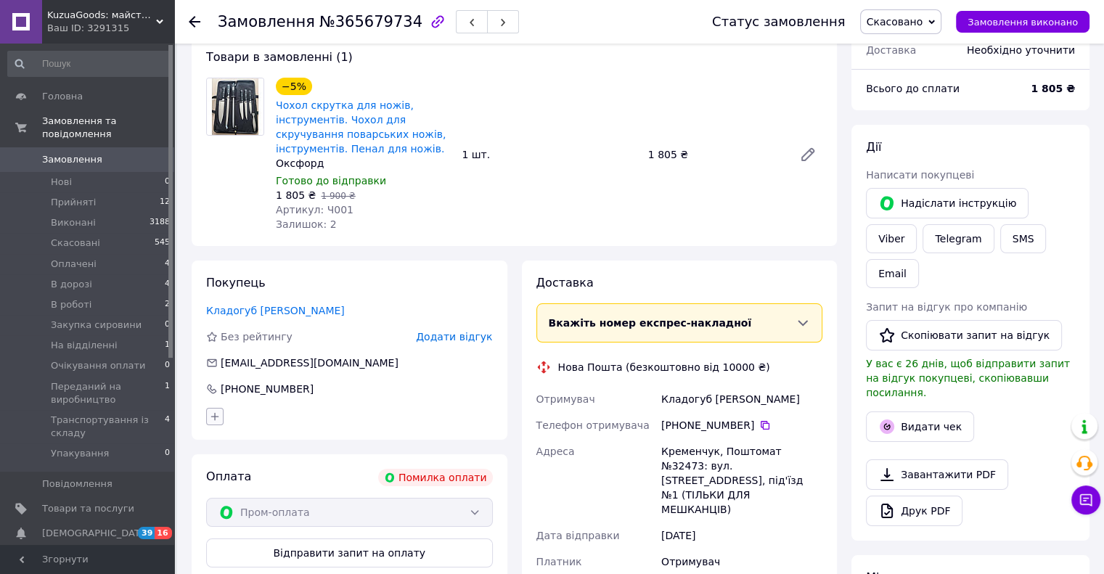
click at [209, 420] on icon "button" at bounding box center [215, 417] width 12 height 12
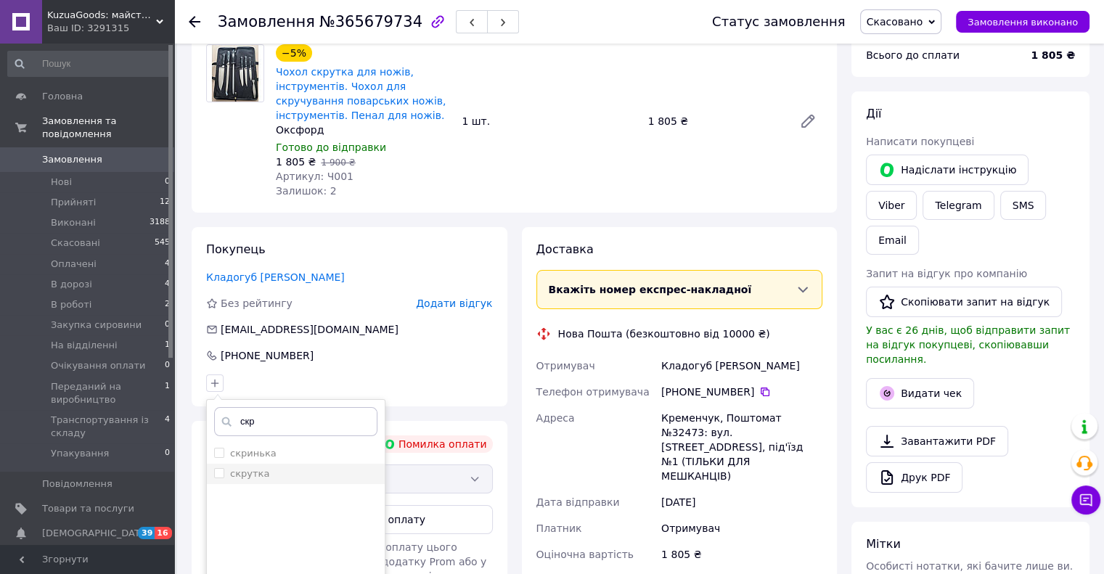
type input "скр"
click at [241, 473] on label "скрутка" at bounding box center [249, 473] width 39 height 11
checkbox input "true"
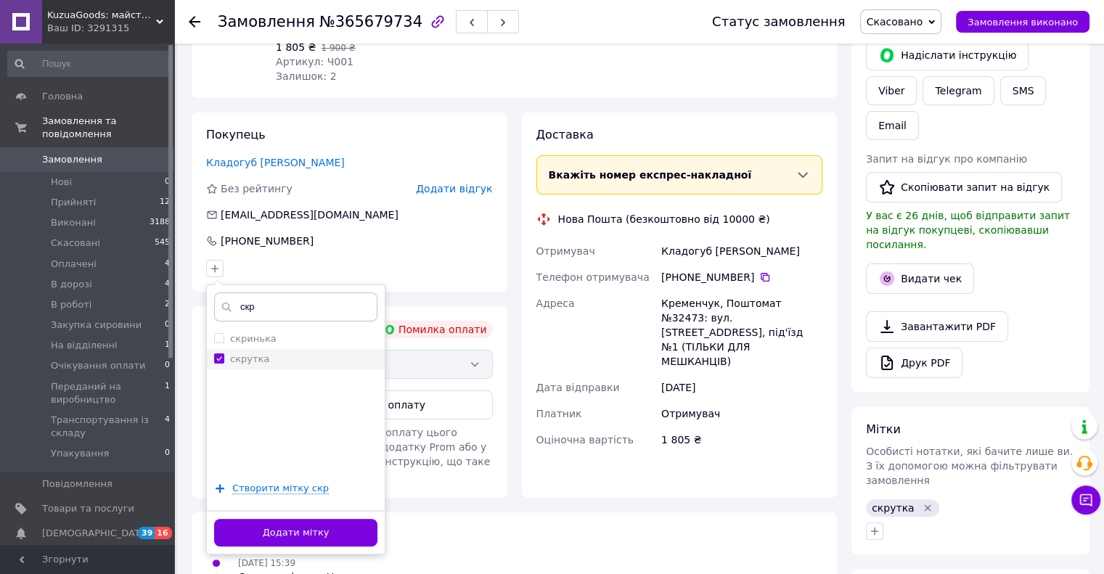
scroll to position [246, 0]
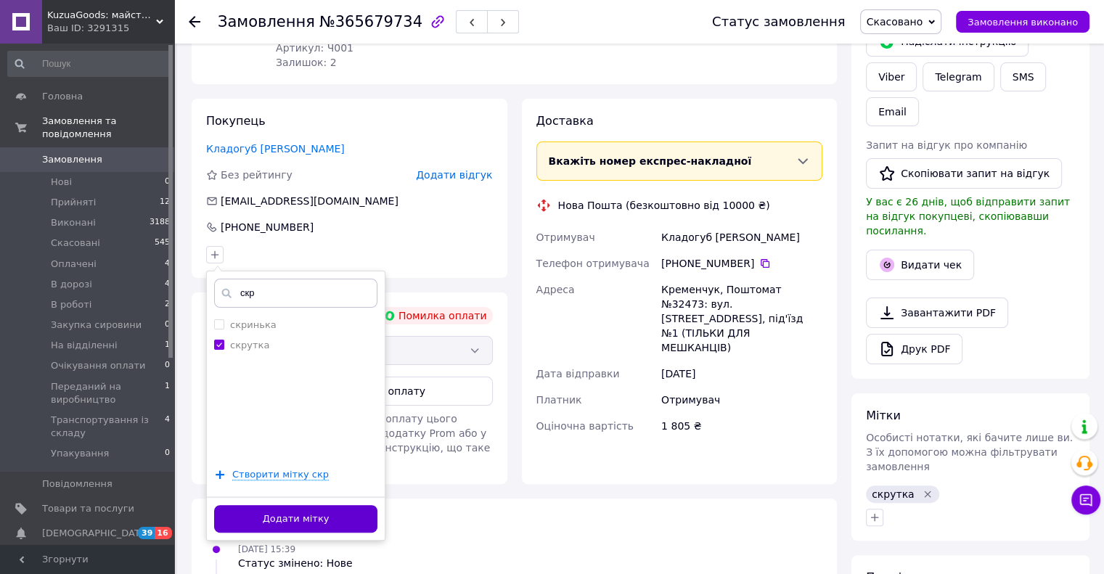
click at [270, 517] on button "Додати мітку" at bounding box center [295, 519] width 163 height 28
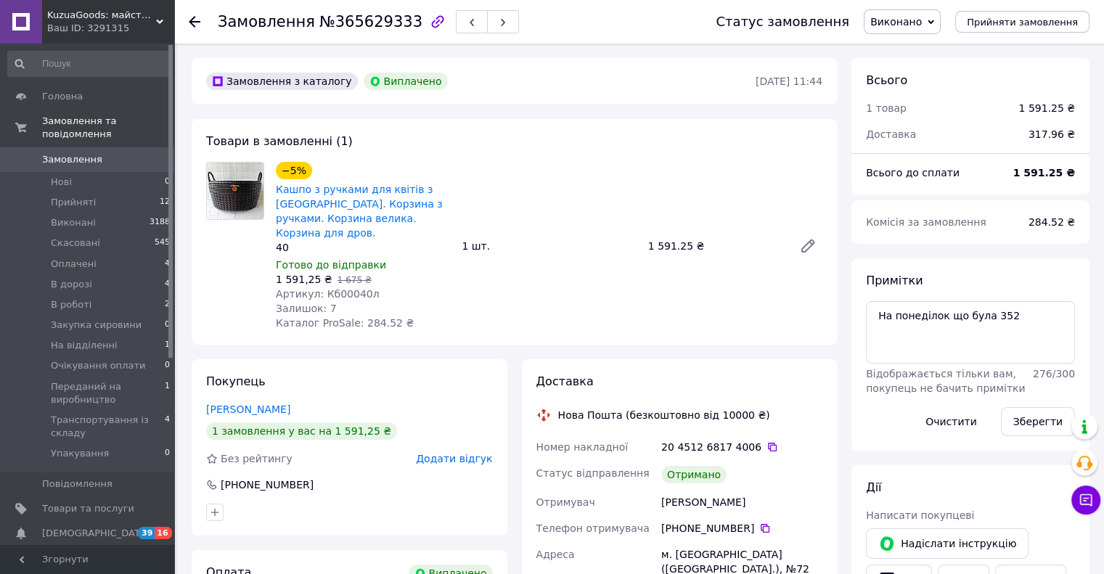
scroll to position [71, 0]
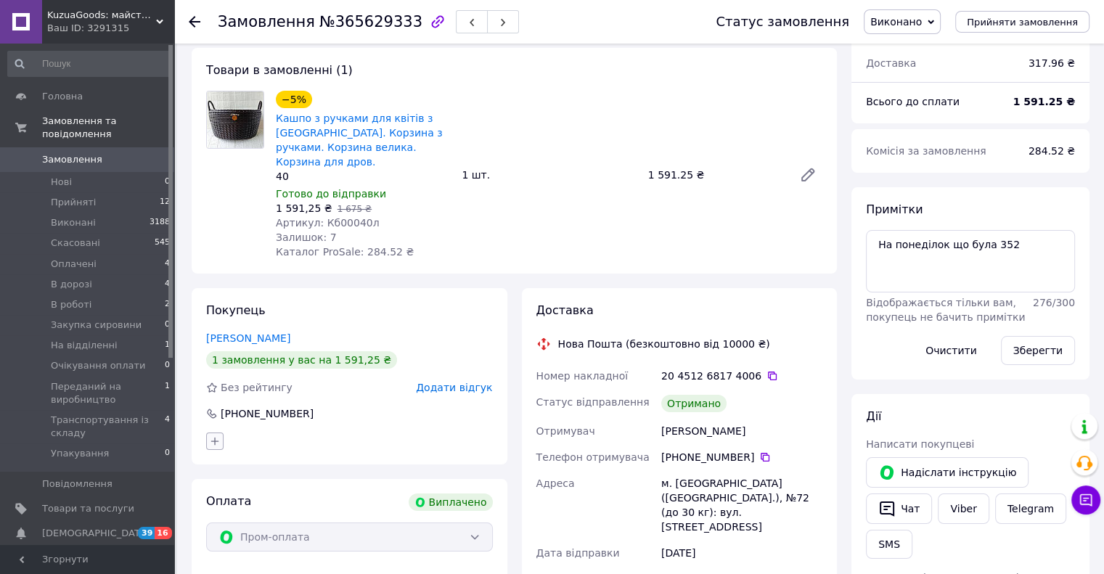
click at [211, 436] on icon "button" at bounding box center [215, 442] width 12 height 12
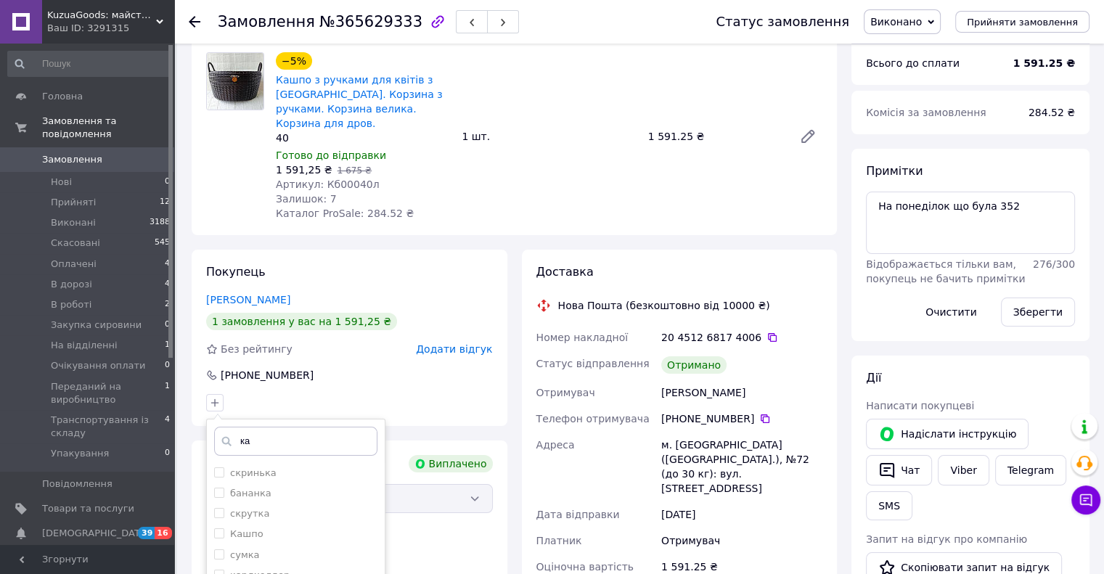
scroll to position [112, 0]
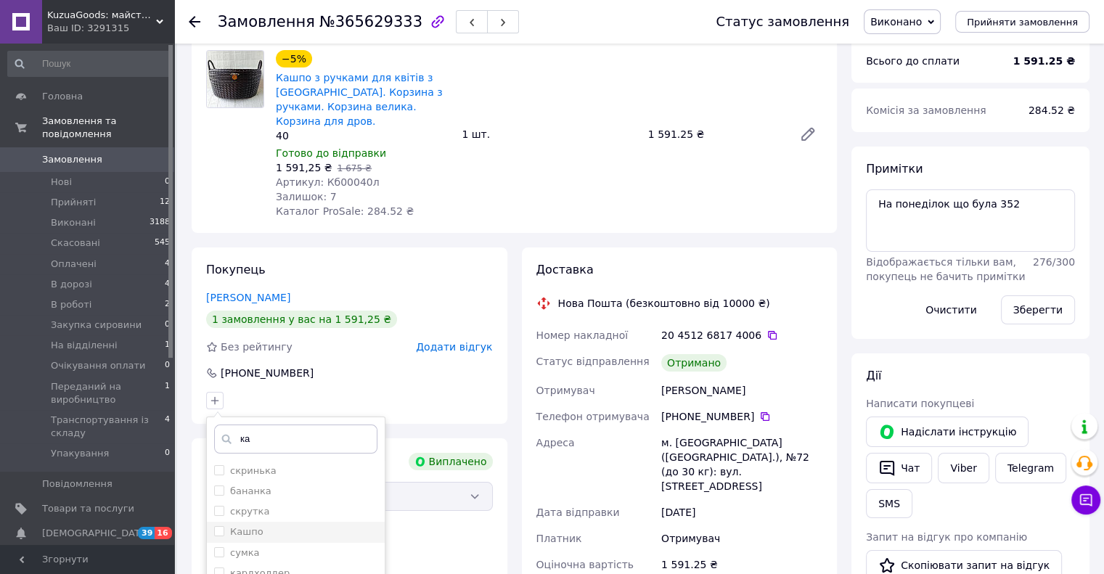
type input "ка"
click at [238, 526] on label "Кашпо" at bounding box center [246, 531] width 33 height 11
checkbox input "true"
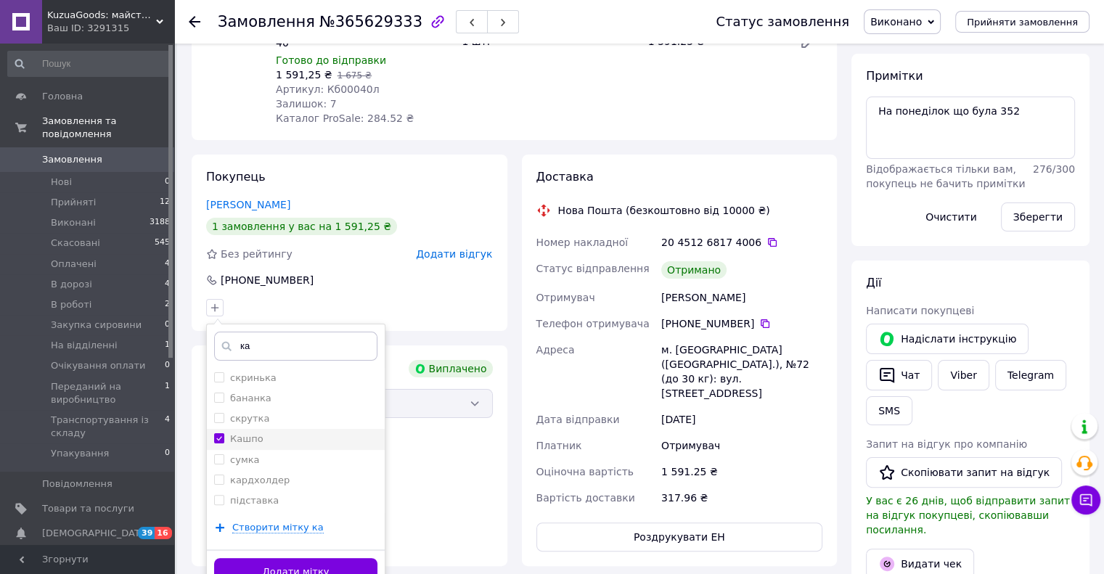
scroll to position [213, 0]
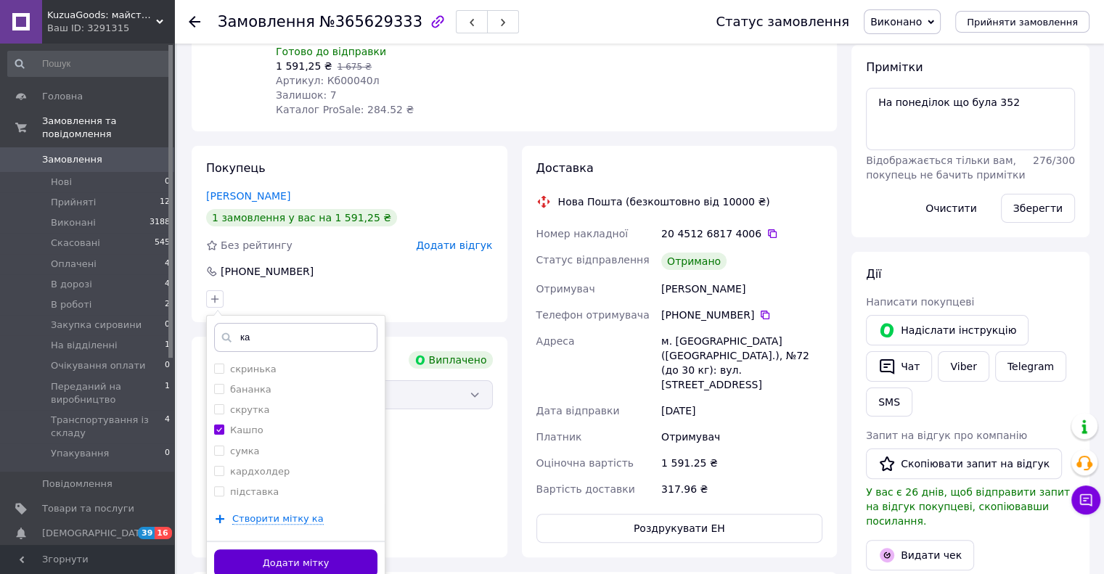
click at [254, 554] on button "Додати мітку" at bounding box center [295, 564] width 163 height 28
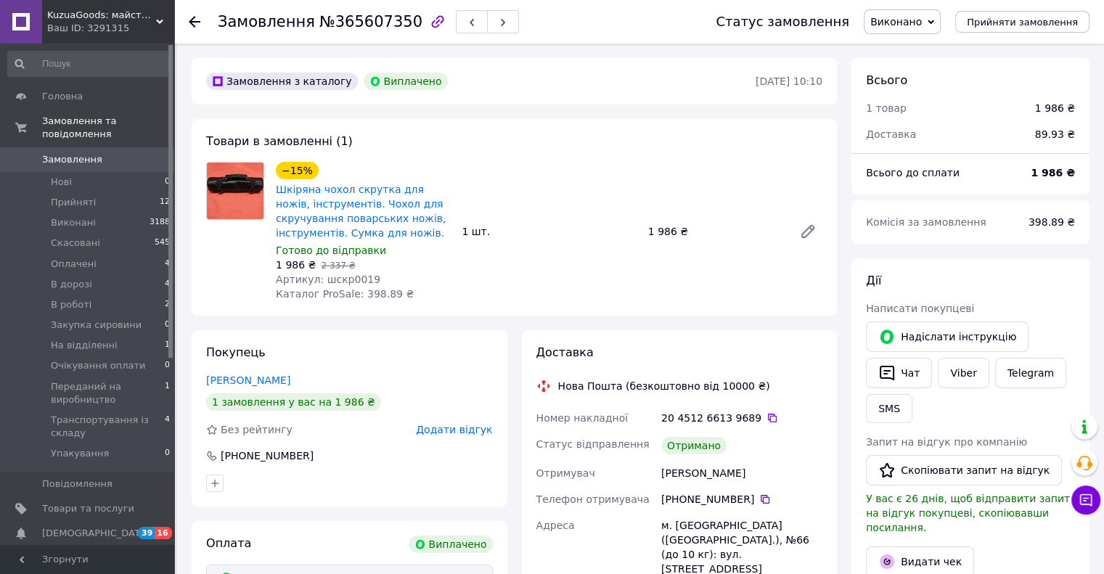
scroll to position [36, 0]
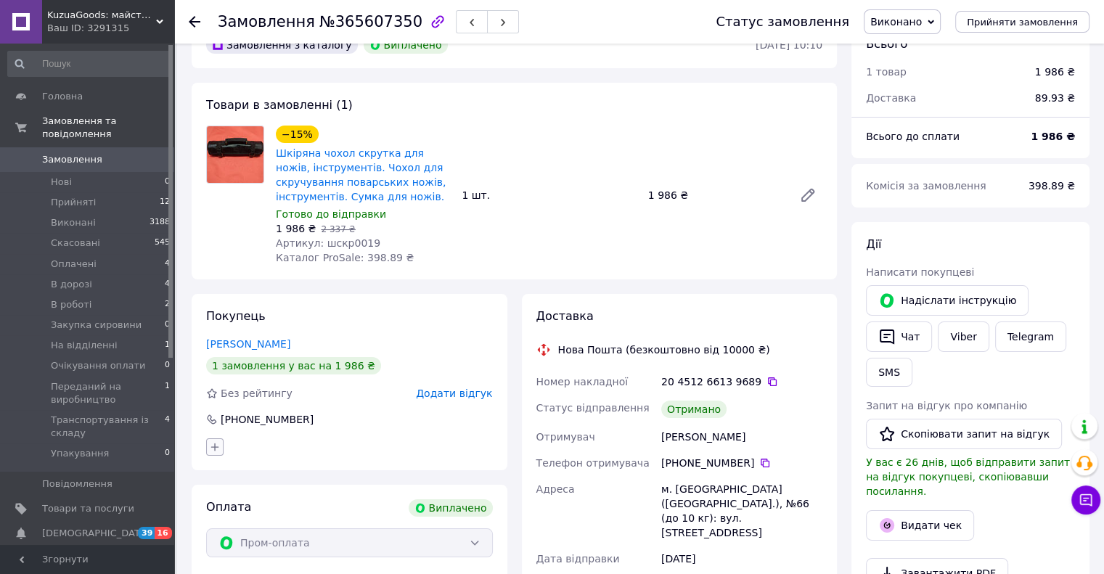
click at [214, 456] on button "button" at bounding box center [214, 446] width 17 height 17
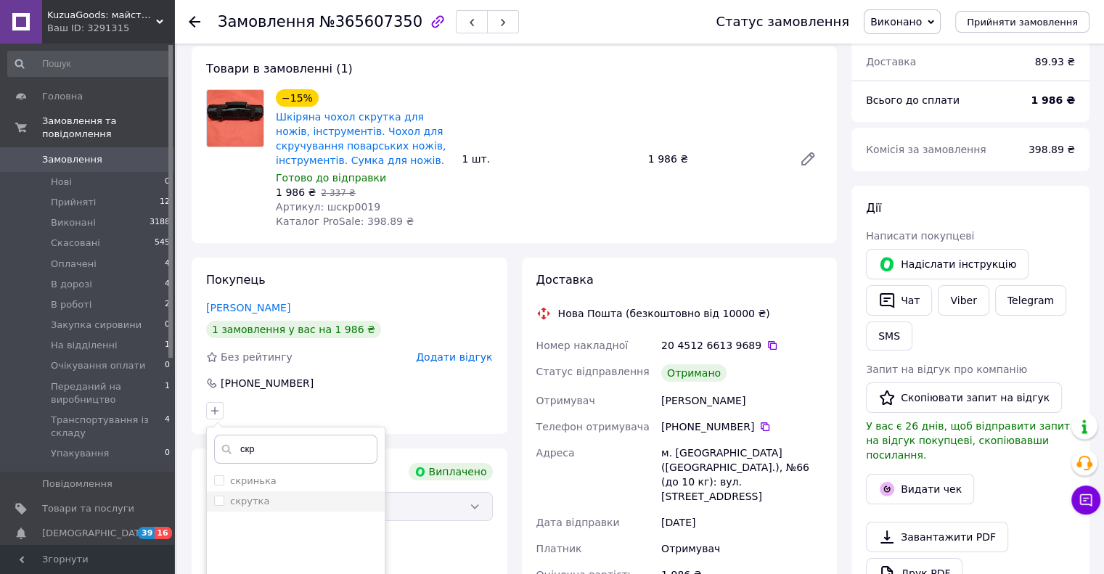
scroll to position [64, 0]
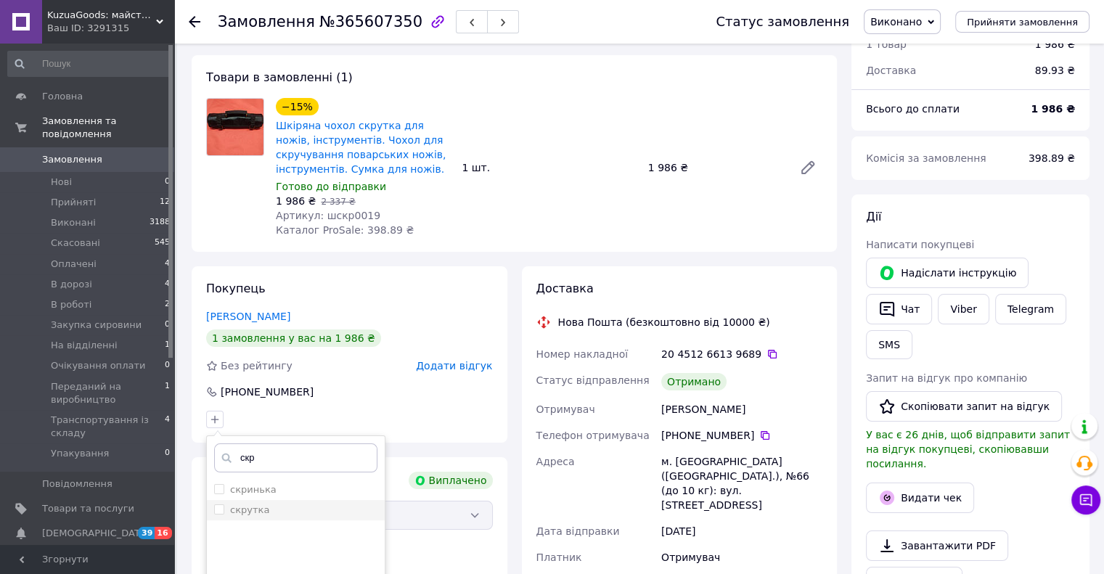
type input "скр"
click at [247, 513] on label "скрутка" at bounding box center [249, 510] width 39 height 11
checkbox input "true"
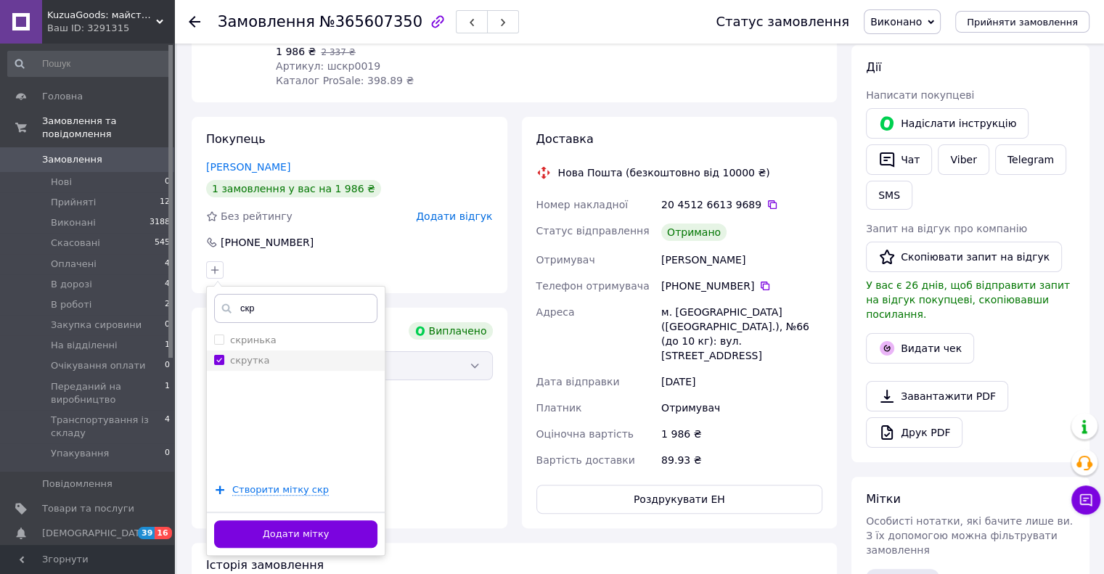
scroll to position [214, 0]
click at [262, 531] on button "Додати мітку" at bounding box center [295, 534] width 163 height 28
